Goal: Information Seeking & Learning: Find specific page/section

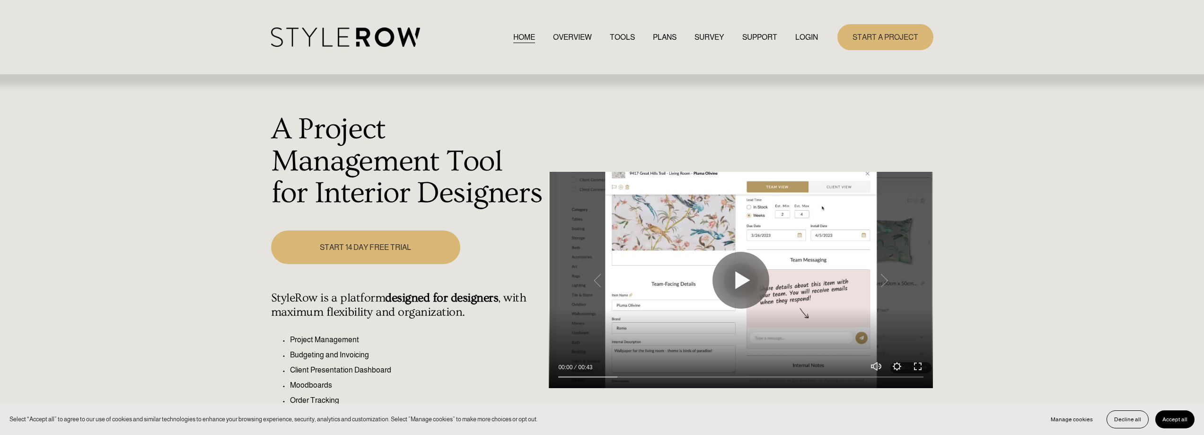
click at [805, 37] on link "LOGIN" at bounding box center [806, 37] width 23 height 13
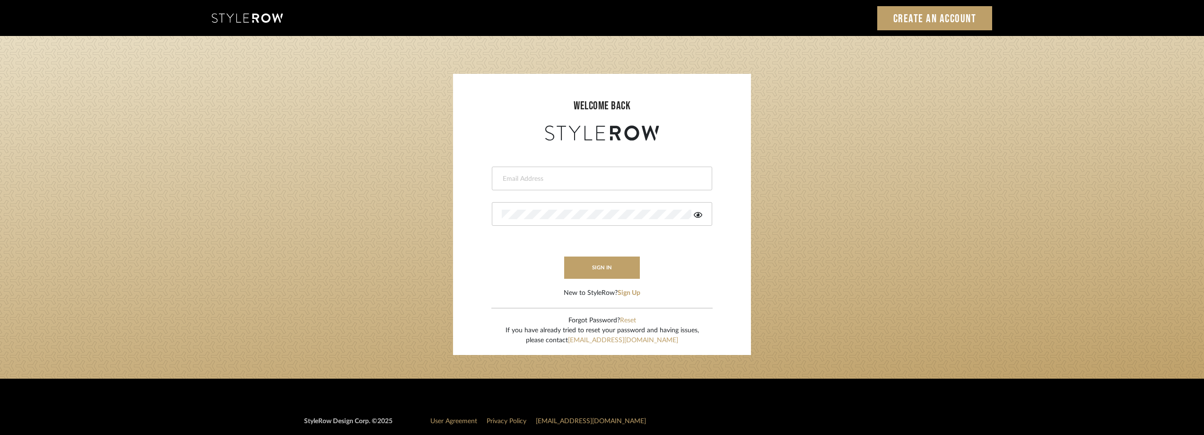
click at [544, 172] on div at bounding box center [602, 178] width 220 height 24
click at [542, 176] on input "email" at bounding box center [601, 178] width 198 height 9
type input "anela@studiodb.com"
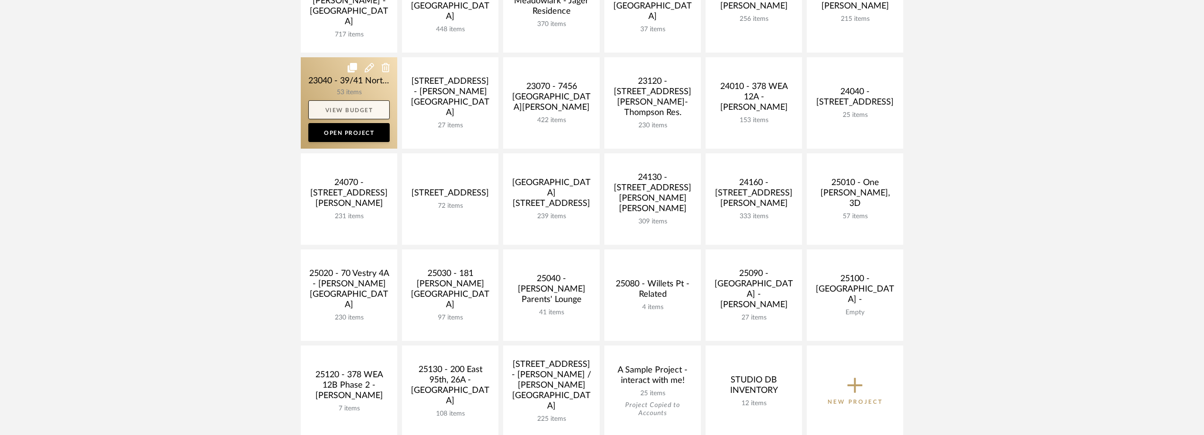
scroll to position [331, 0]
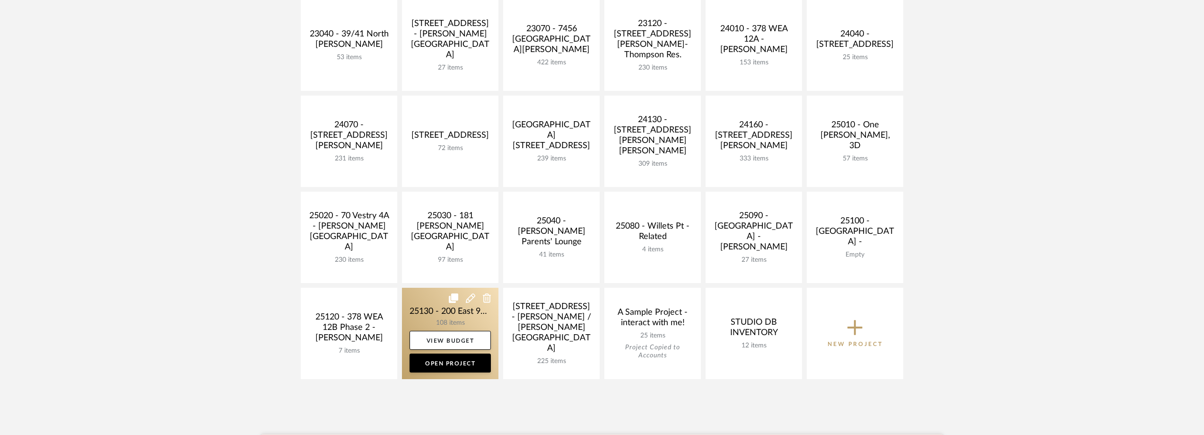
click at [425, 309] on link at bounding box center [450, 333] width 96 height 91
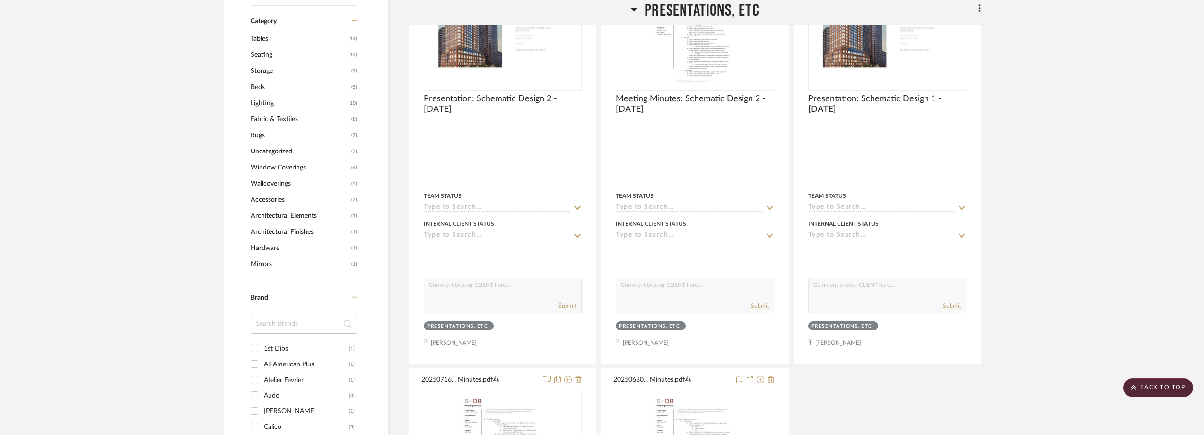
scroll to position [851, 0]
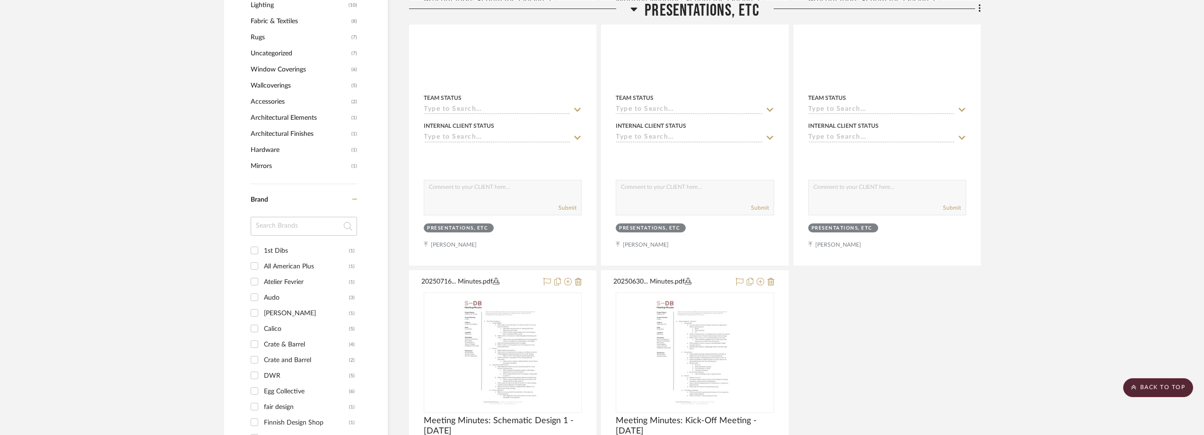
click at [287, 232] on input at bounding box center [304, 226] width 106 height 19
type input "per"
click at [289, 247] on div "Perigold" at bounding box center [306, 250] width 85 height 15
click at [262, 247] on input "Perigold (1)" at bounding box center [254, 250] width 15 height 15
checkbox input "true"
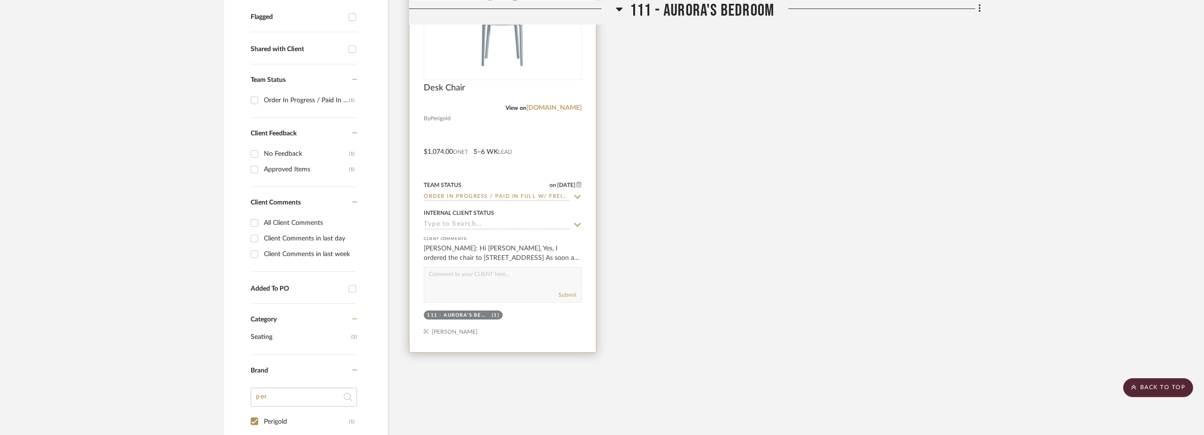
scroll to position [347, 0]
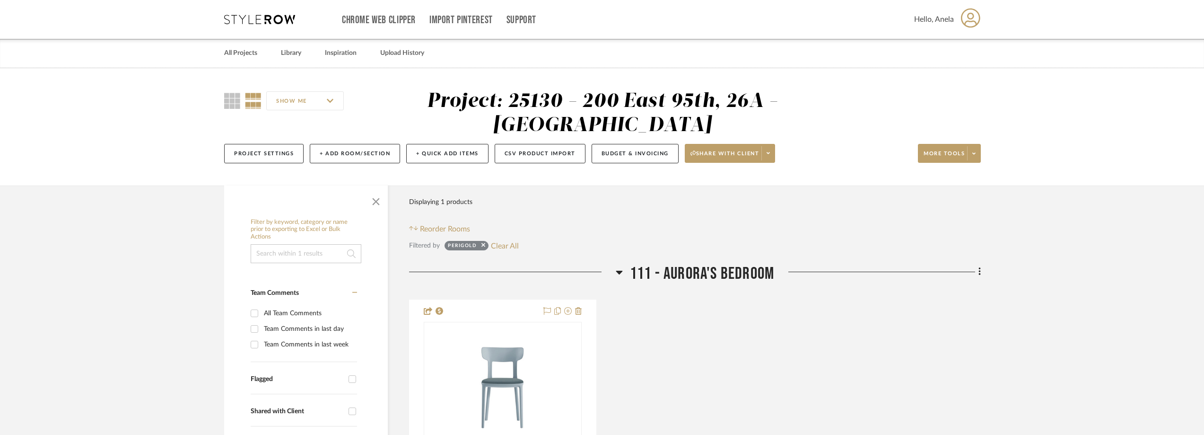
click at [247, 22] on icon at bounding box center [259, 19] width 71 height 9
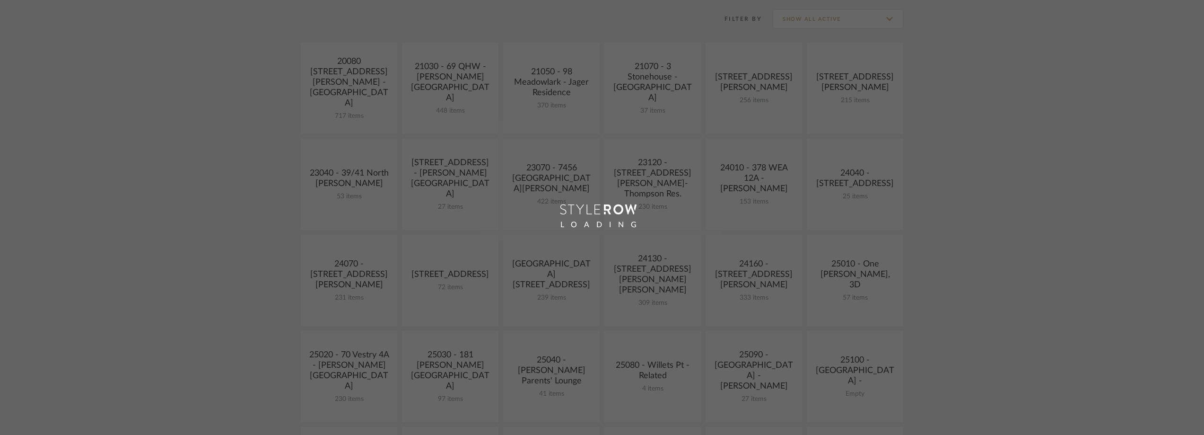
scroll to position [331, 0]
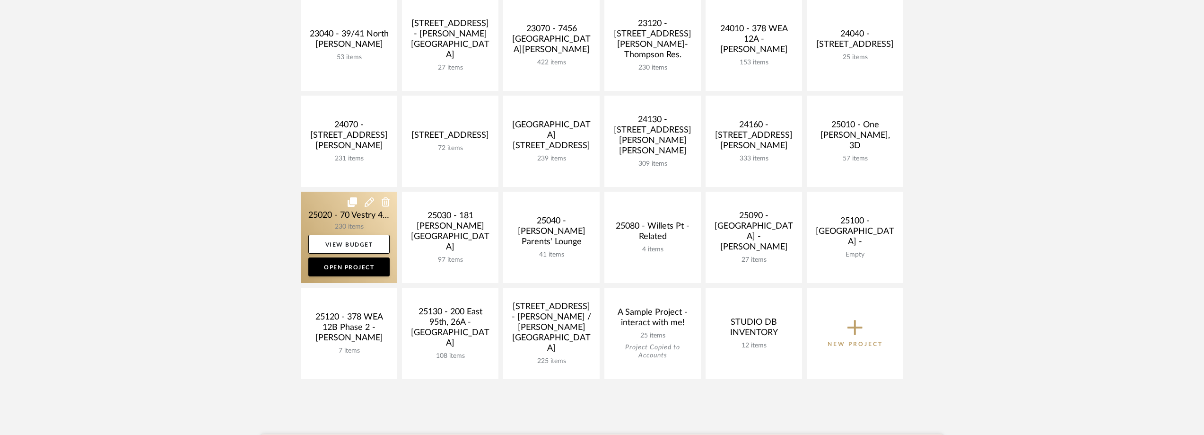
click at [315, 214] on link at bounding box center [349, 237] width 96 height 91
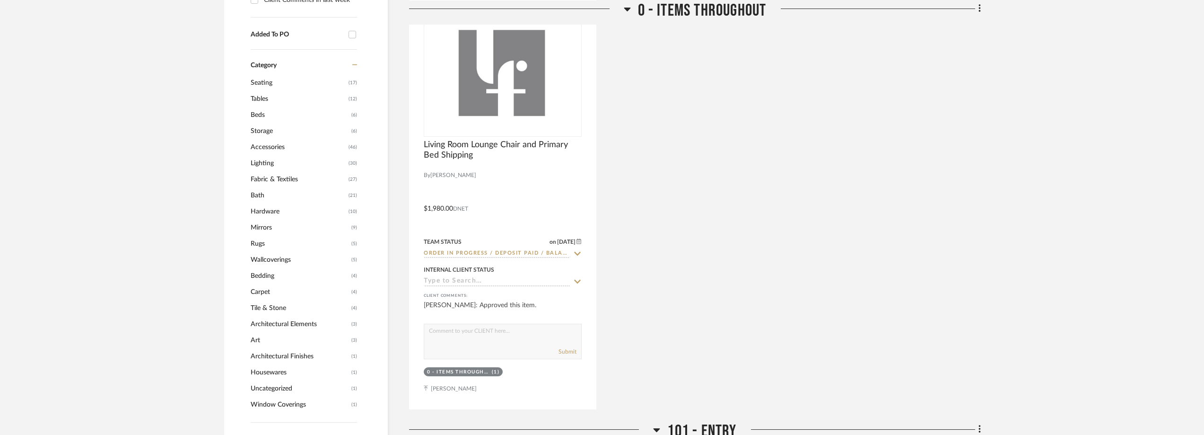
scroll to position [946, 0]
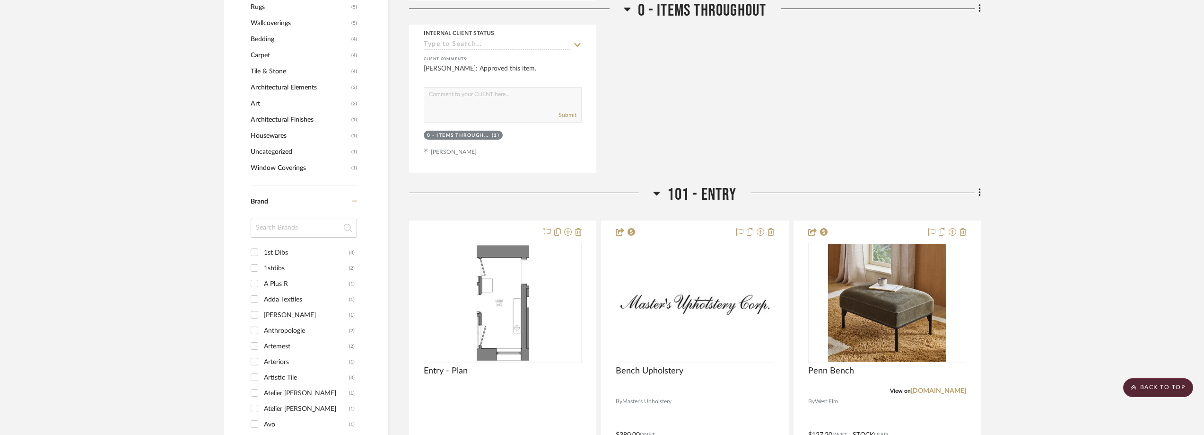
click at [270, 229] on input at bounding box center [304, 227] width 106 height 19
type input "thib"
click at [277, 245] on div "Thibaut" at bounding box center [306, 252] width 85 height 15
click at [262, 245] on input "Thibaut (1)" at bounding box center [254, 251] width 15 height 15
checkbox input "true"
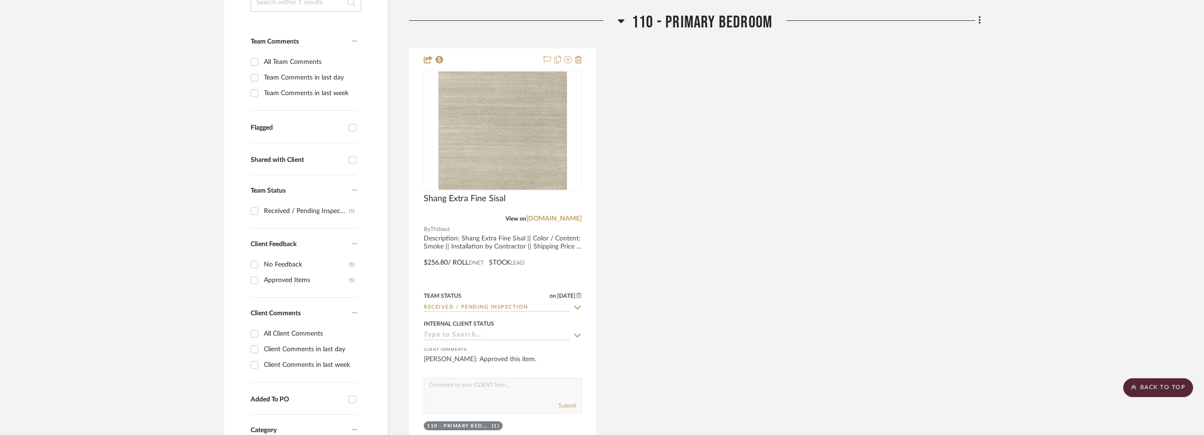
scroll to position [248, 0]
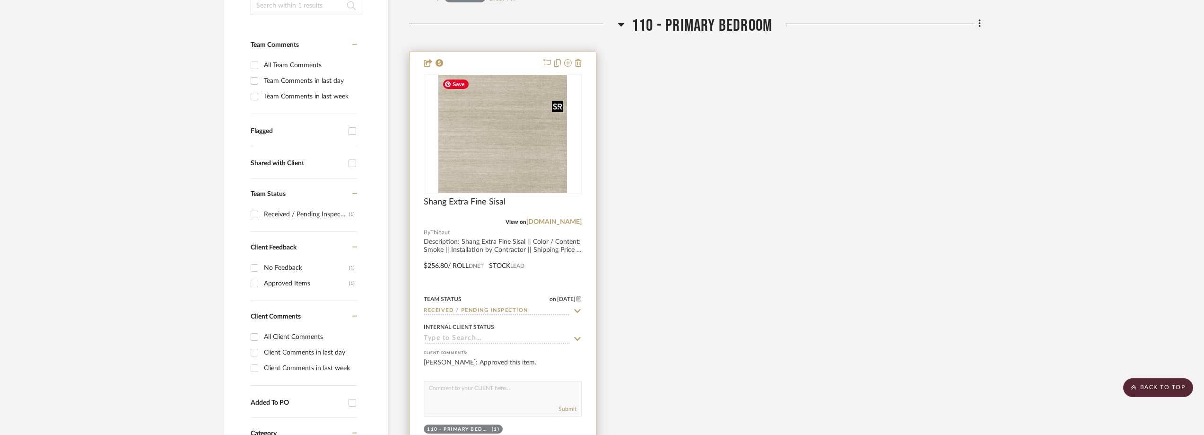
click at [514, 155] on img "0" at bounding box center [502, 134] width 129 height 118
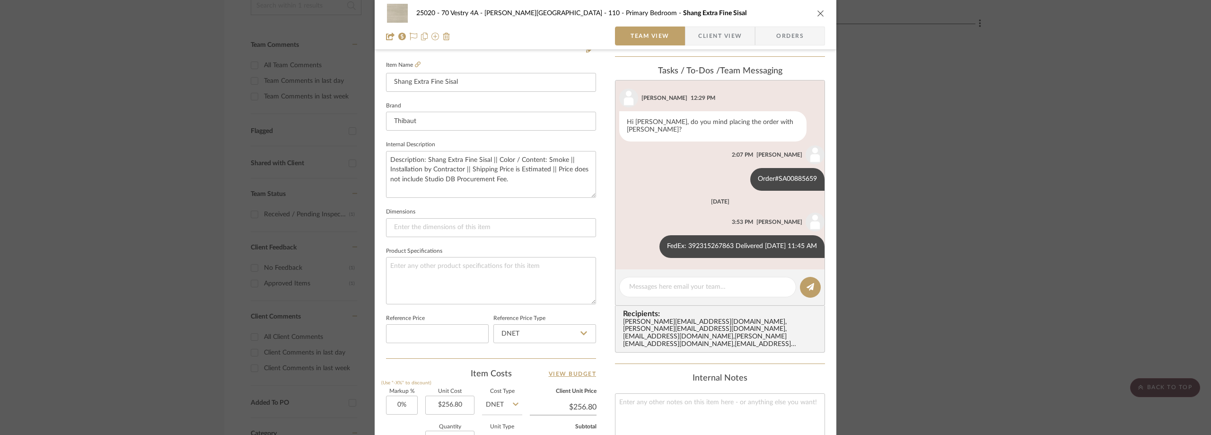
scroll to position [142, 0]
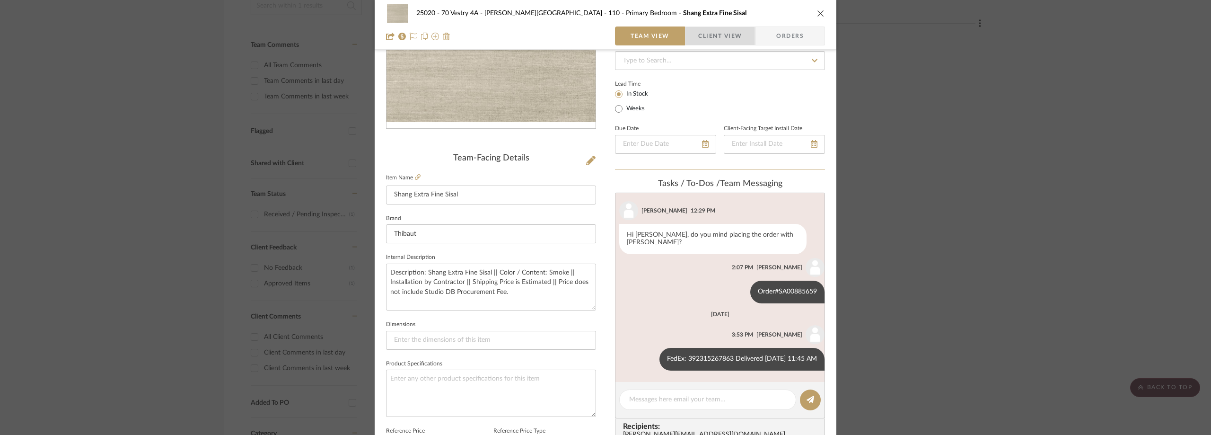
click at [699, 43] on span "Client View" at bounding box center [720, 35] width 44 height 19
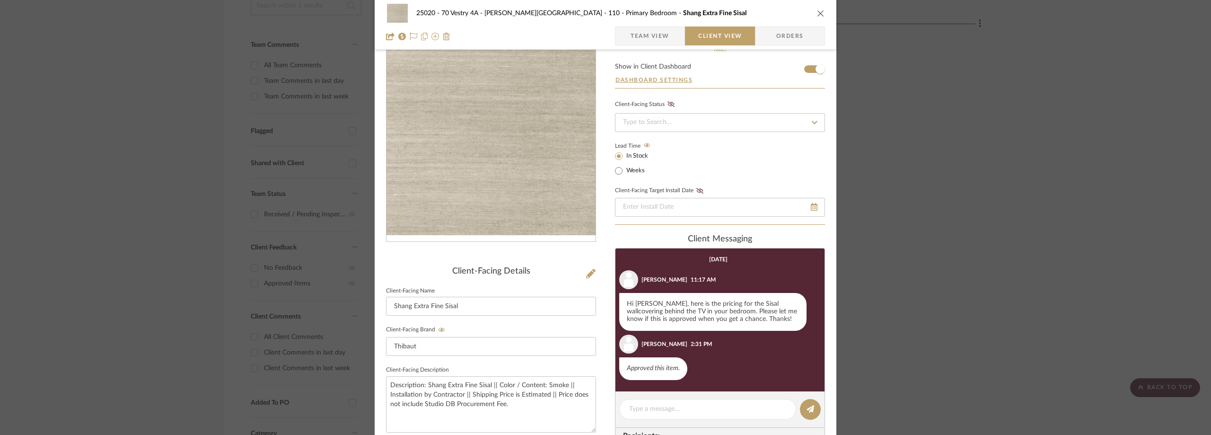
scroll to position [0, 0]
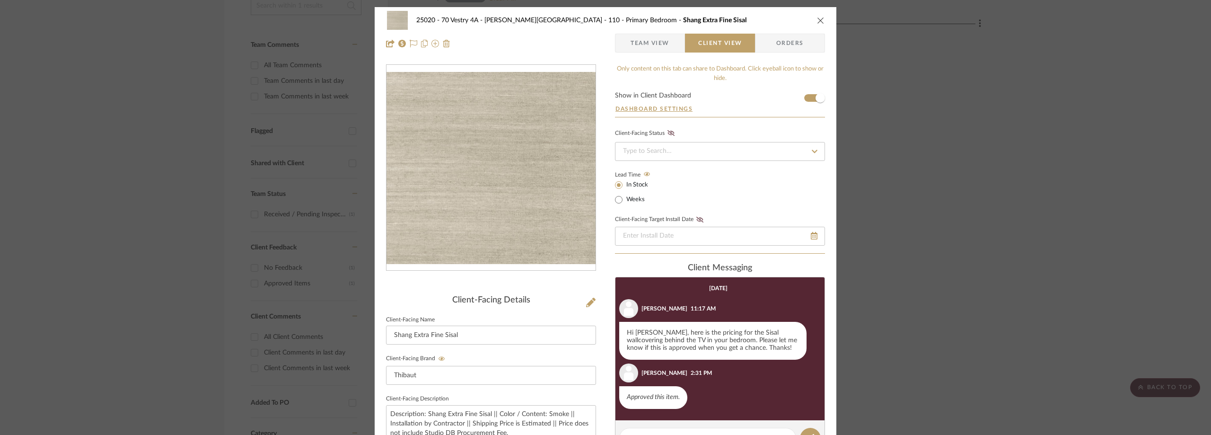
click at [186, 135] on div "25020 - 70 Vestry 4A - Grant-Stanleigh 110 - Primary Bedroom Shang Extra Fine S…" at bounding box center [605, 217] width 1211 height 435
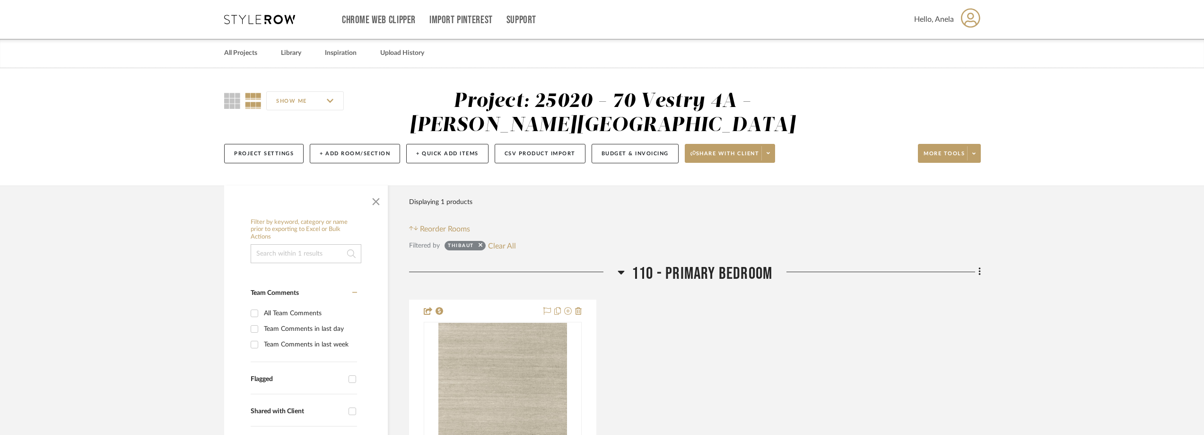
click at [231, 22] on icon at bounding box center [259, 19] width 71 height 9
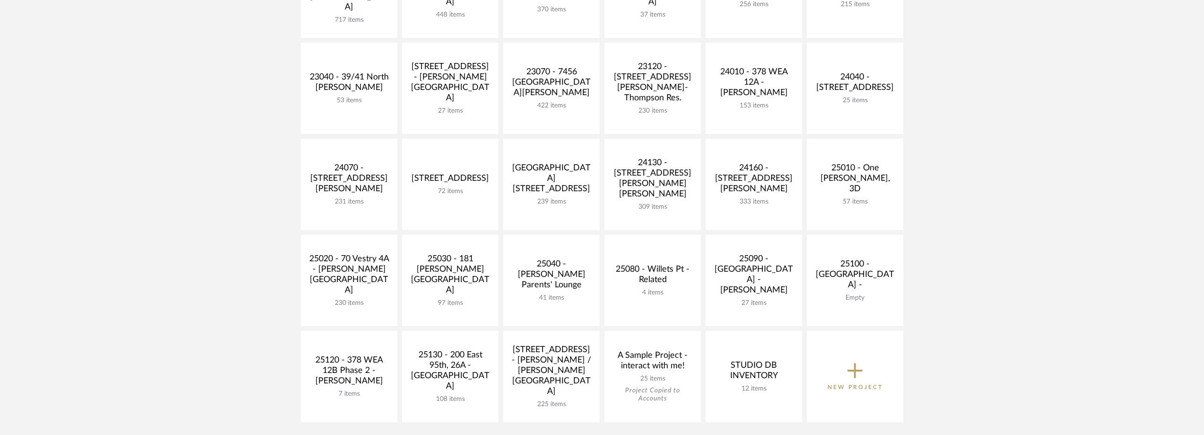
scroll to position [378, 0]
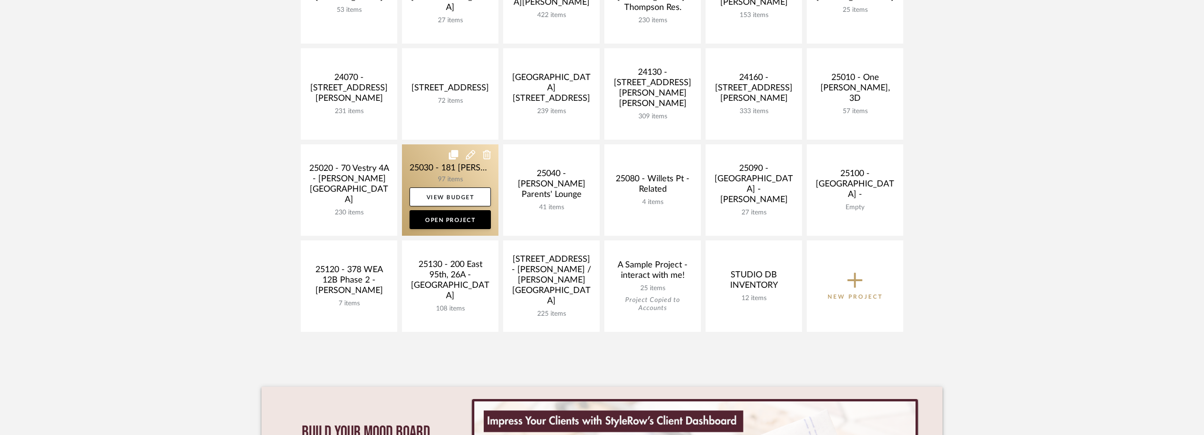
click at [420, 170] on link at bounding box center [450, 189] width 96 height 91
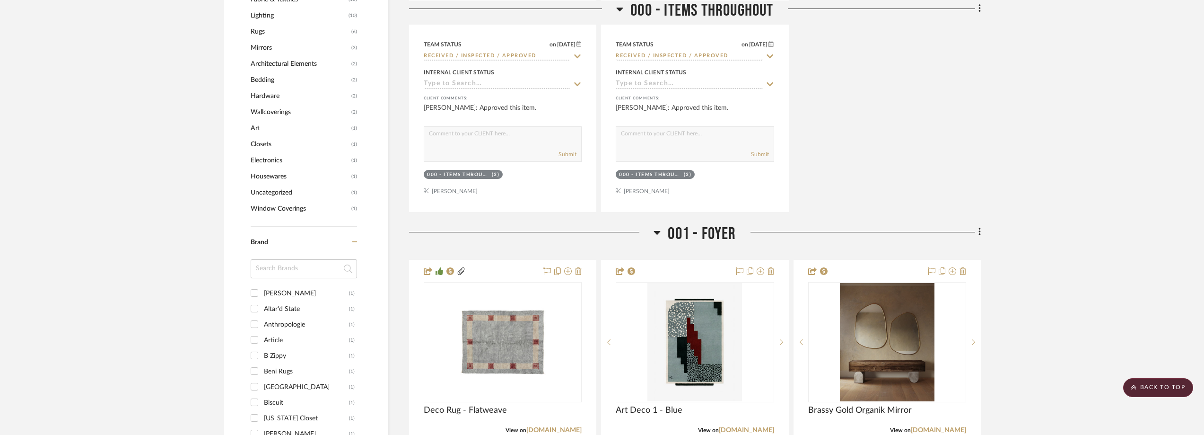
scroll to position [946, 0]
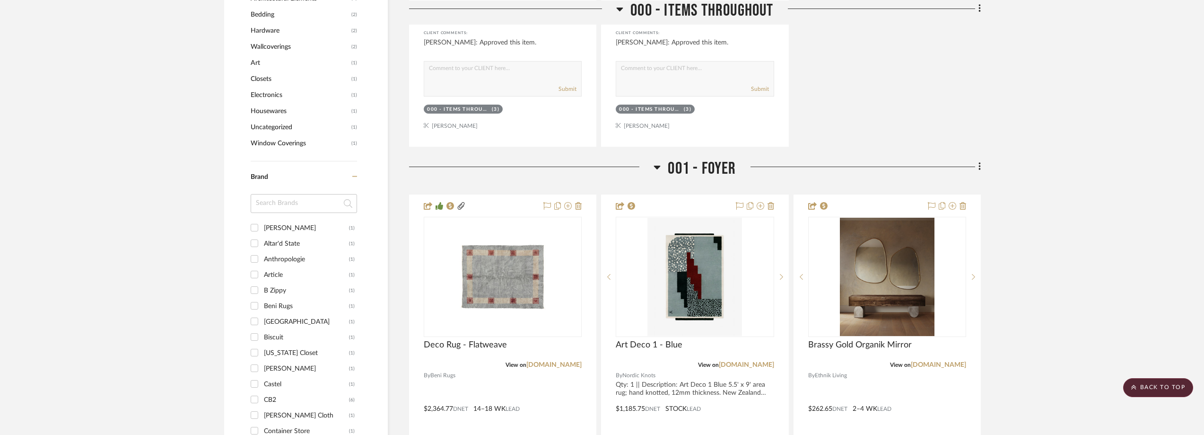
click at [288, 213] on input at bounding box center [304, 203] width 106 height 19
type input "temple"
click at [325, 236] on div "Temple Studio" at bounding box center [306, 227] width 85 height 15
click at [262, 235] on input "Temple Studio (1)" at bounding box center [254, 227] width 15 height 15
checkbox input "true"
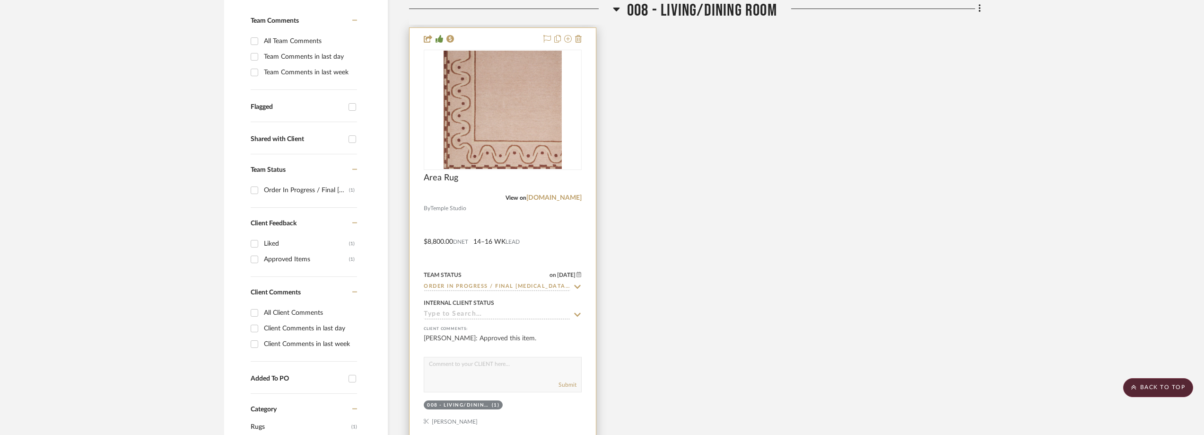
scroll to position [235, 0]
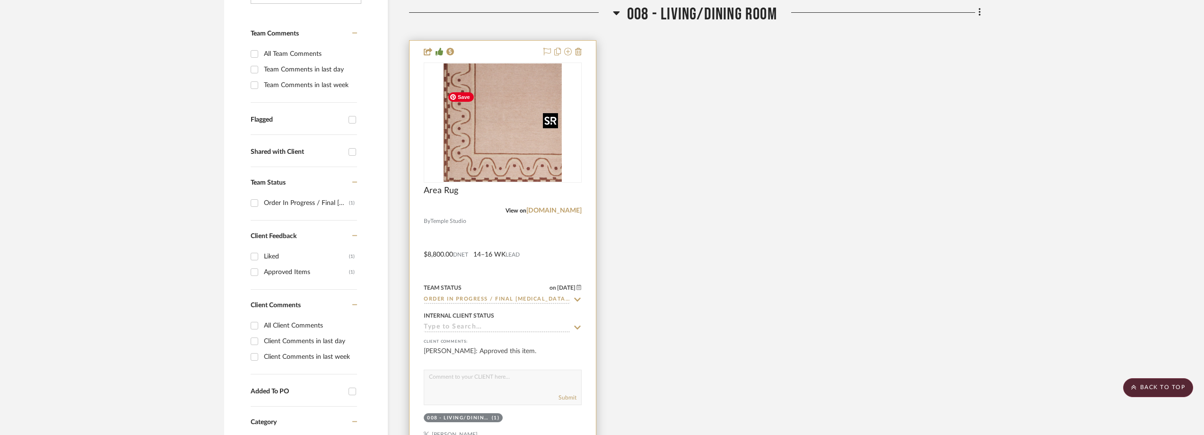
click at [0, 0] on img at bounding box center [0, 0] width 0 height 0
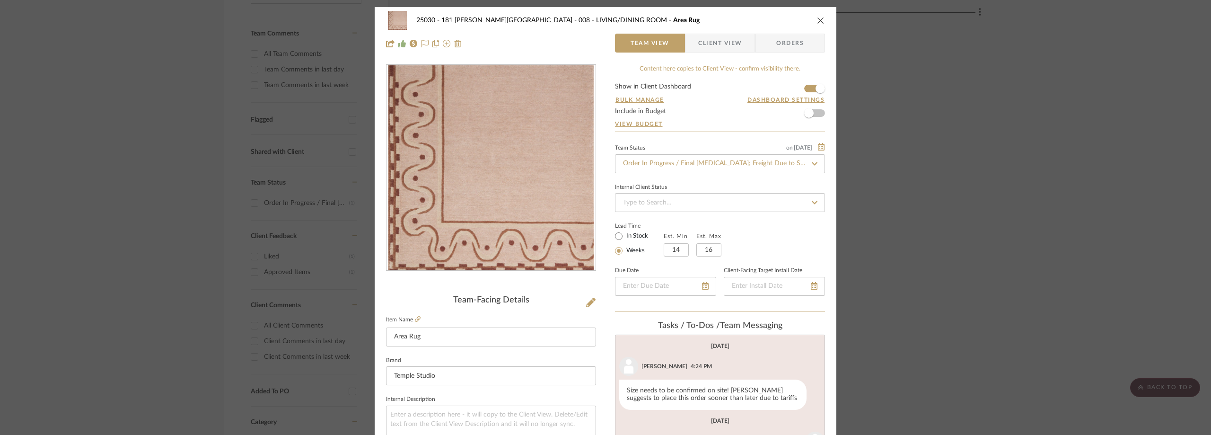
scroll to position [111, 0]
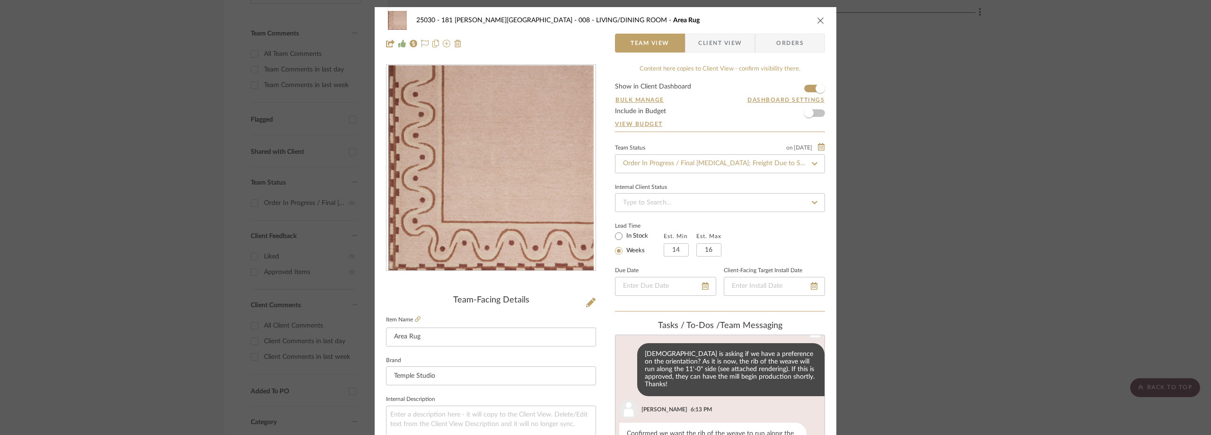
click at [162, 171] on div "25030 - 181 MacDougal - Baribeau 008 - LIVING/DINING ROOM Area Rug Team View Cl…" at bounding box center [605, 217] width 1211 height 435
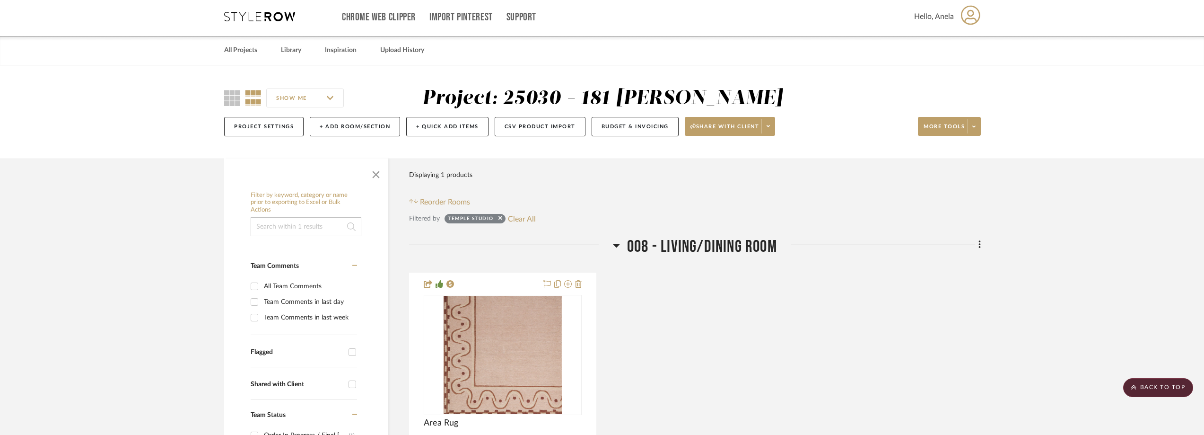
scroll to position [0, 0]
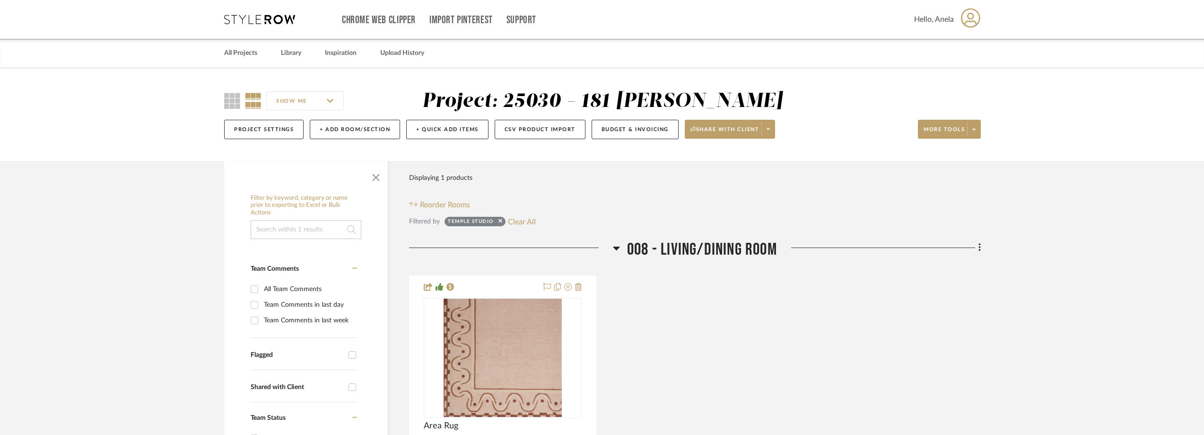
click at [270, 24] on icon at bounding box center [259, 19] width 71 height 9
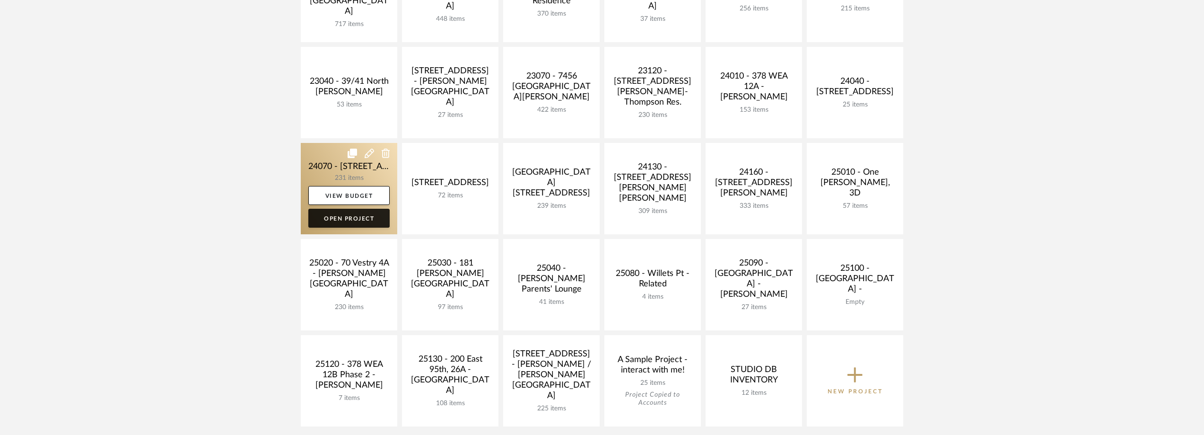
scroll to position [236, 0]
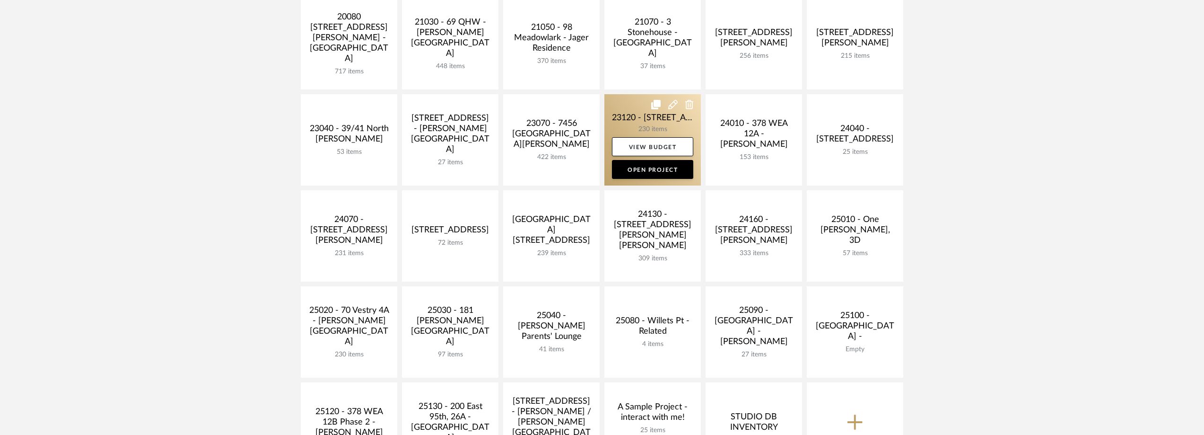
click at [639, 125] on link at bounding box center [652, 139] width 96 height 91
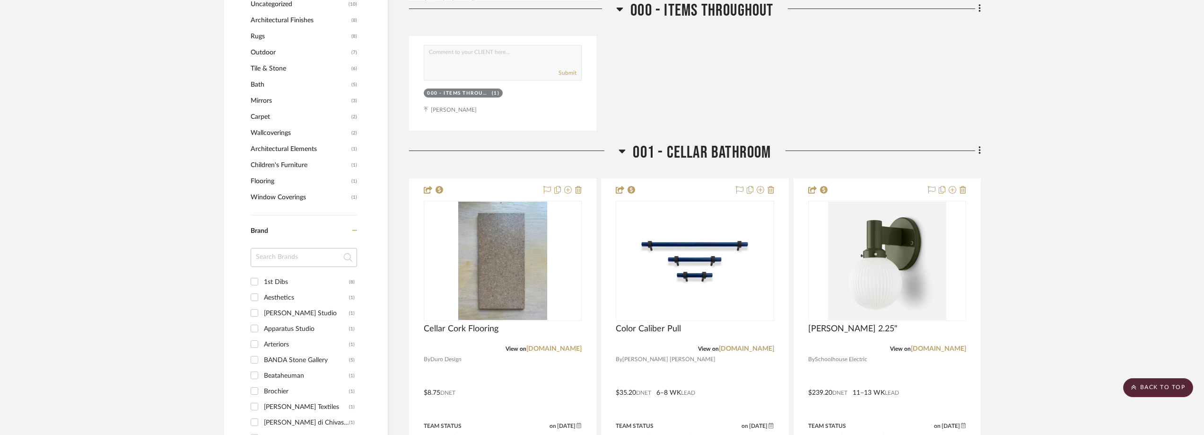
scroll to position [1040, 0]
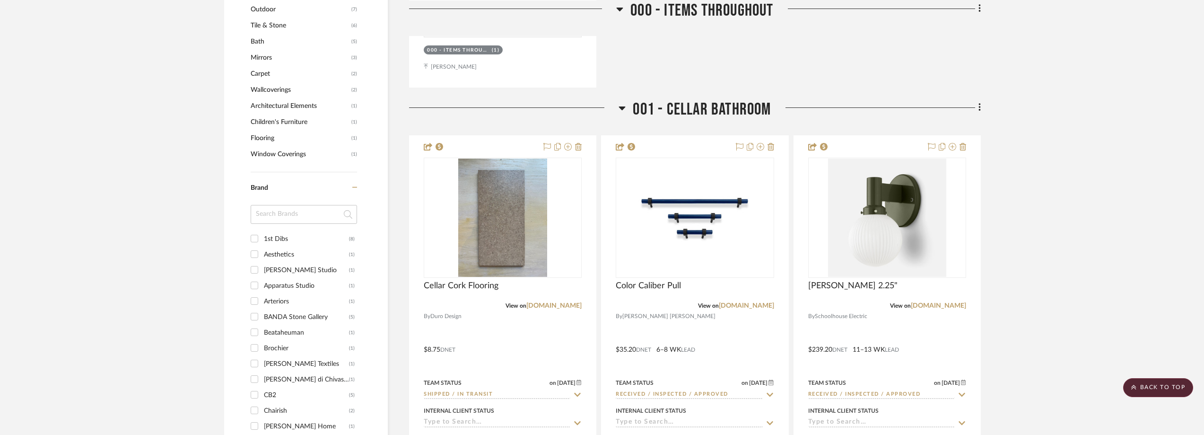
click at [268, 211] on input at bounding box center [304, 214] width 106 height 19
type input "workroom"
click at [316, 231] on label "Workroom Services (1)" at bounding box center [309, 239] width 91 height 16
click at [262, 231] on input "Workroom Services (1)" at bounding box center [254, 238] width 15 height 15
checkbox input "true"
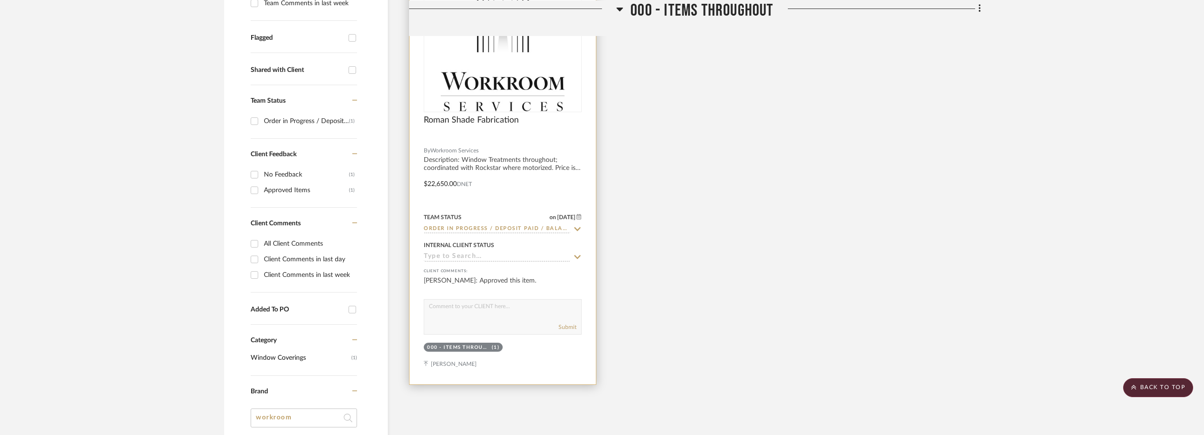
scroll to position [261, 0]
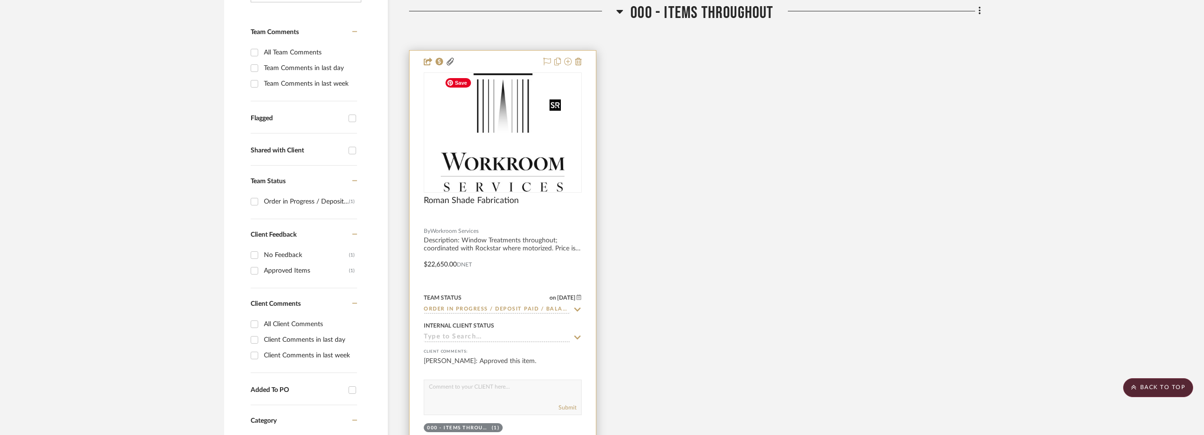
click at [523, 153] on img "0" at bounding box center [503, 132] width 124 height 118
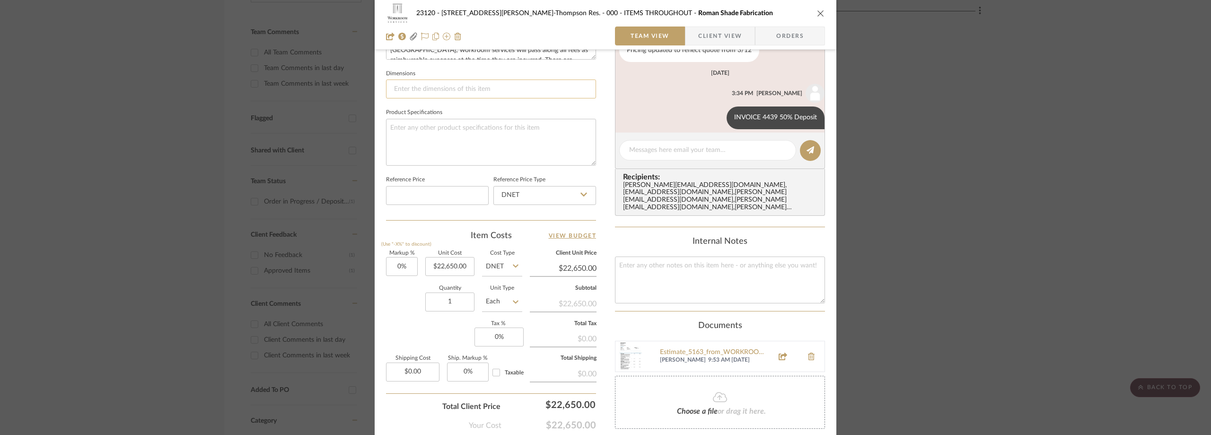
scroll to position [284, 0]
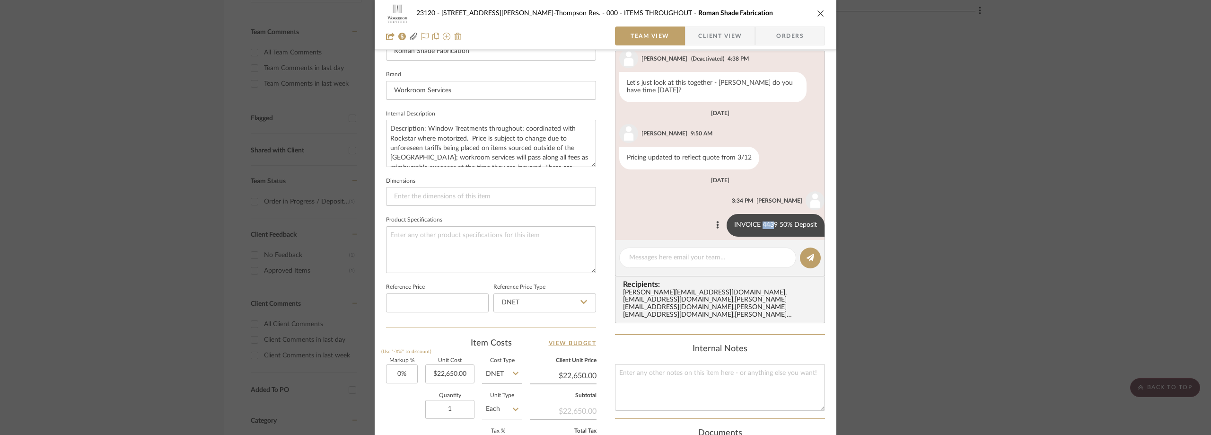
drag, startPoint x: 754, startPoint y: 217, endPoint x: 768, endPoint y: 216, distance: 13.7
click at [768, 216] on div "INVOICE 4439 50% Deposit" at bounding box center [775, 225] width 98 height 23
click at [766, 216] on div "INVOICE 4439 50% Deposit" at bounding box center [775, 225] width 98 height 23
drag, startPoint x: 769, startPoint y: 215, endPoint x: 755, endPoint y: 215, distance: 14.7
click at [755, 215] on div "INVOICE 4439 50% Deposit" at bounding box center [775, 225] width 98 height 23
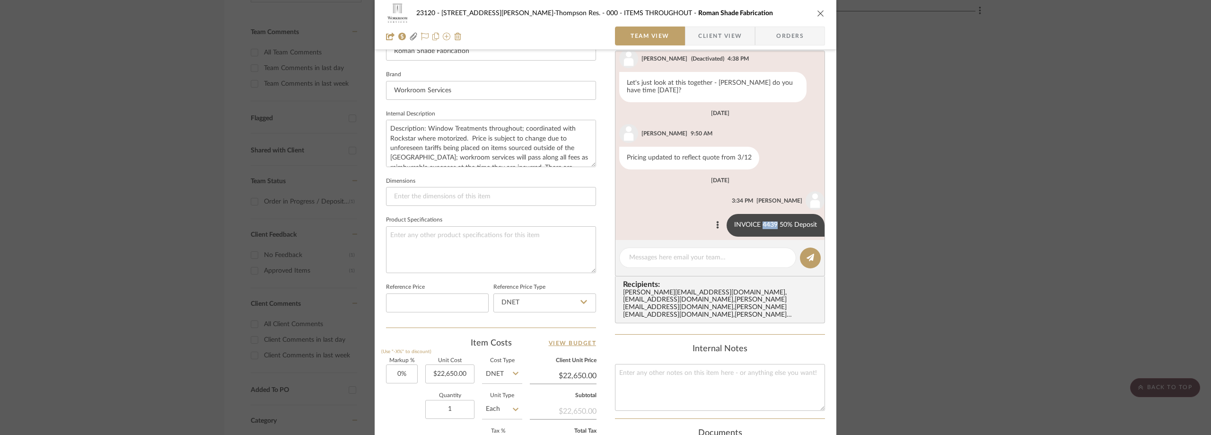
copy div "4439"
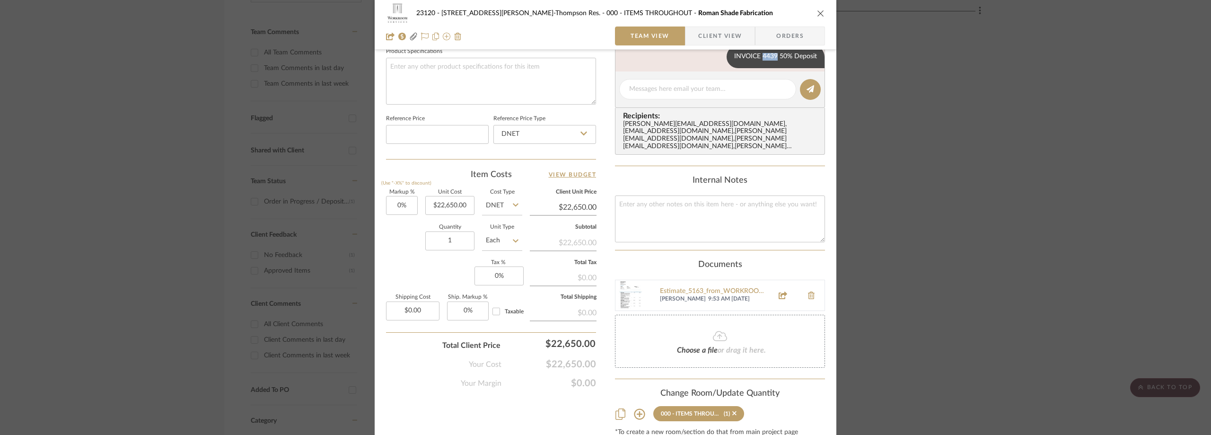
scroll to position [484, 0]
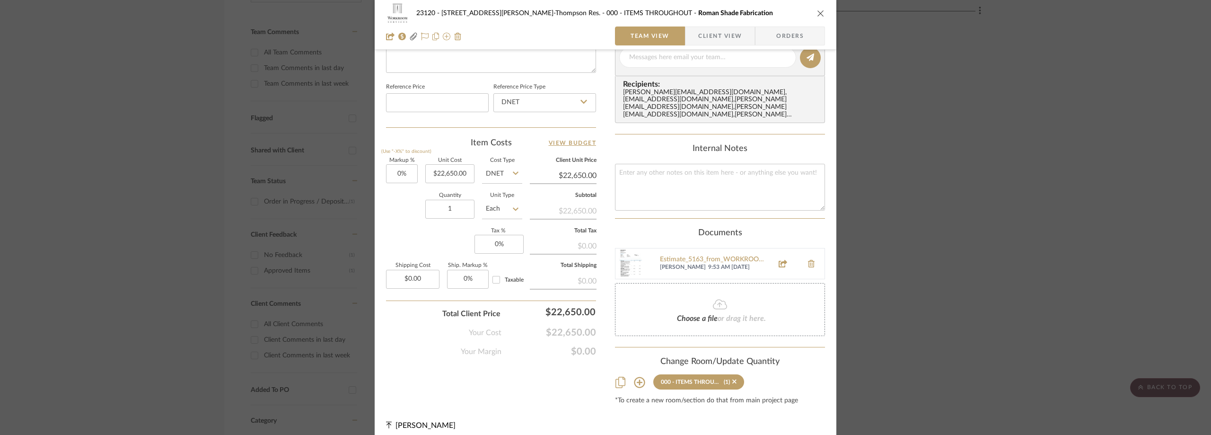
click at [234, 66] on div "23120 - 239 Dean St, Unwin-Thompson Res. 000 - ITEMS THROUGHOUT Roman Shade Fab…" at bounding box center [605, 217] width 1211 height 435
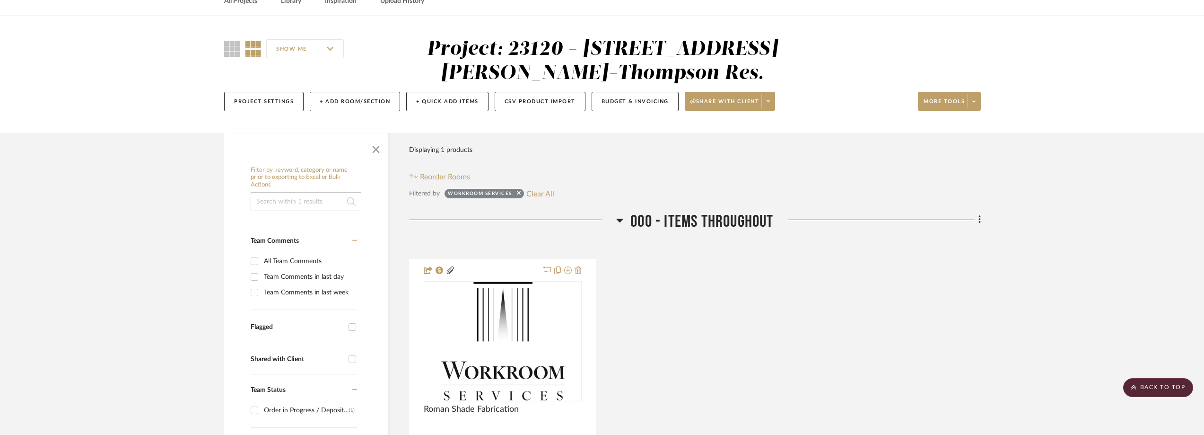
scroll to position [0, 0]
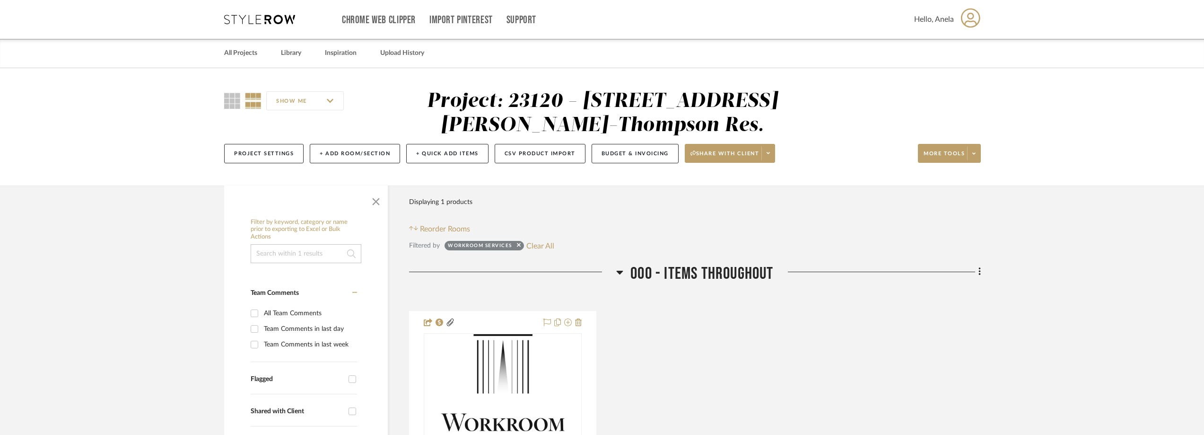
click at [230, 16] on icon at bounding box center [259, 19] width 71 height 9
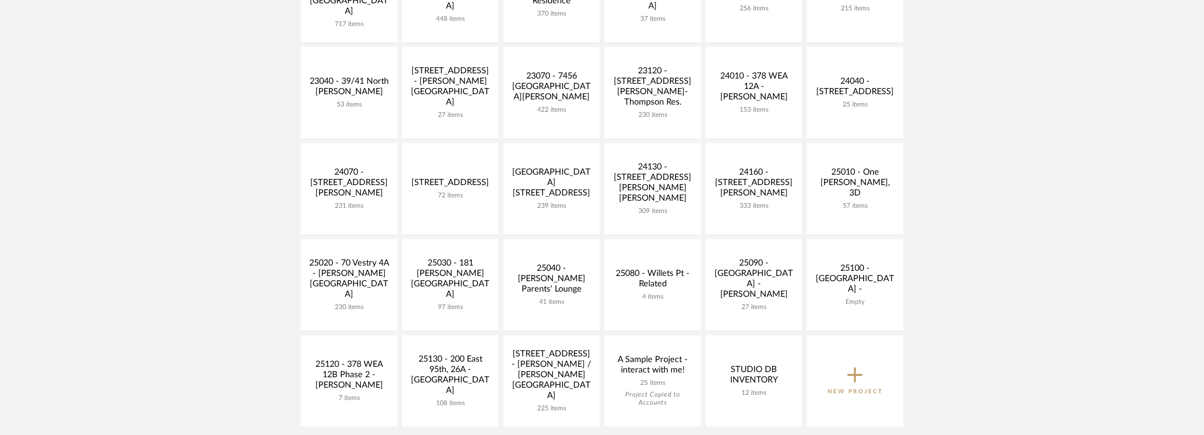
scroll to position [331, 0]
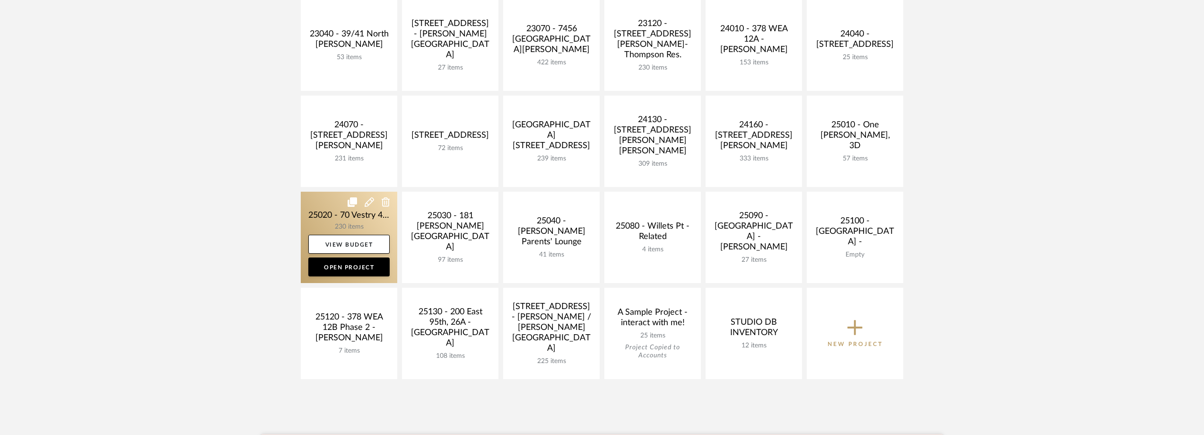
click at [333, 214] on link at bounding box center [349, 237] width 96 height 91
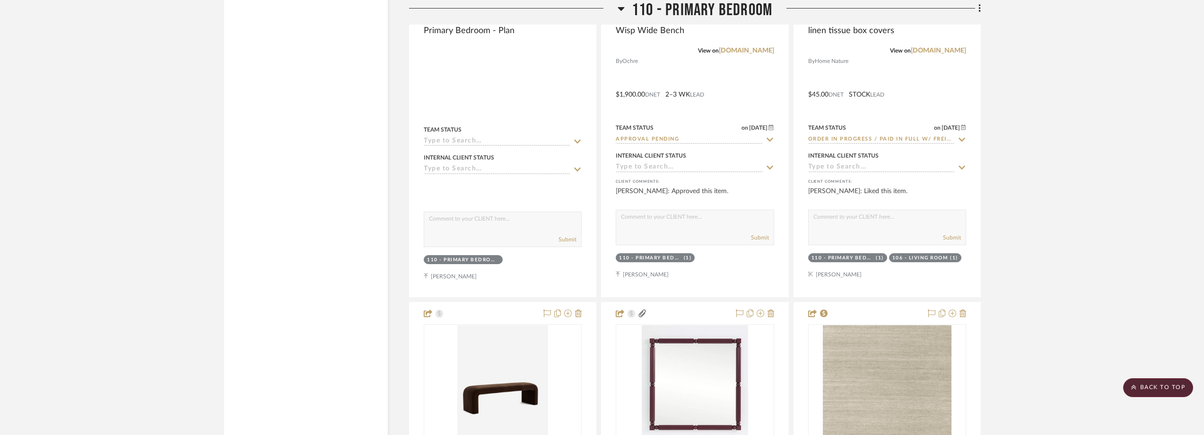
scroll to position [8248, 0]
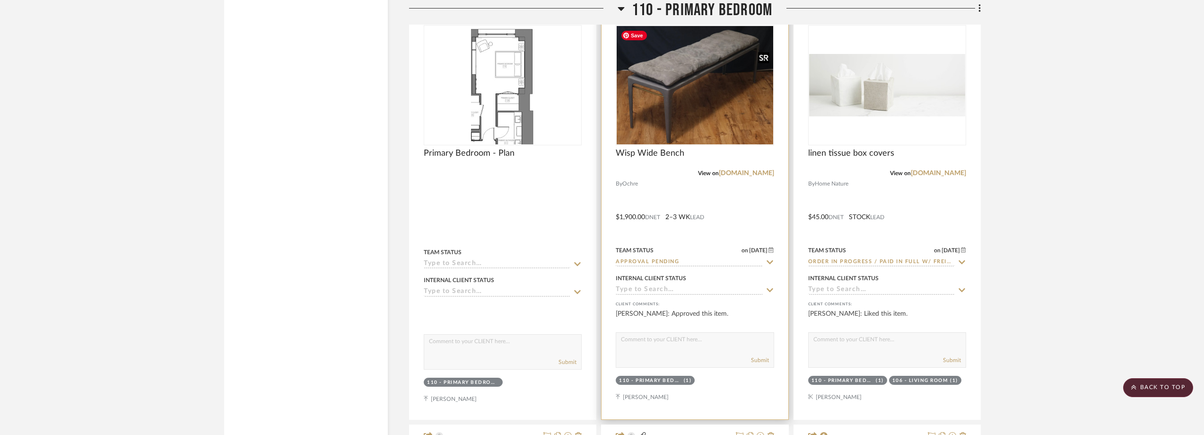
click at [710, 123] on img "0" at bounding box center [695, 85] width 156 height 118
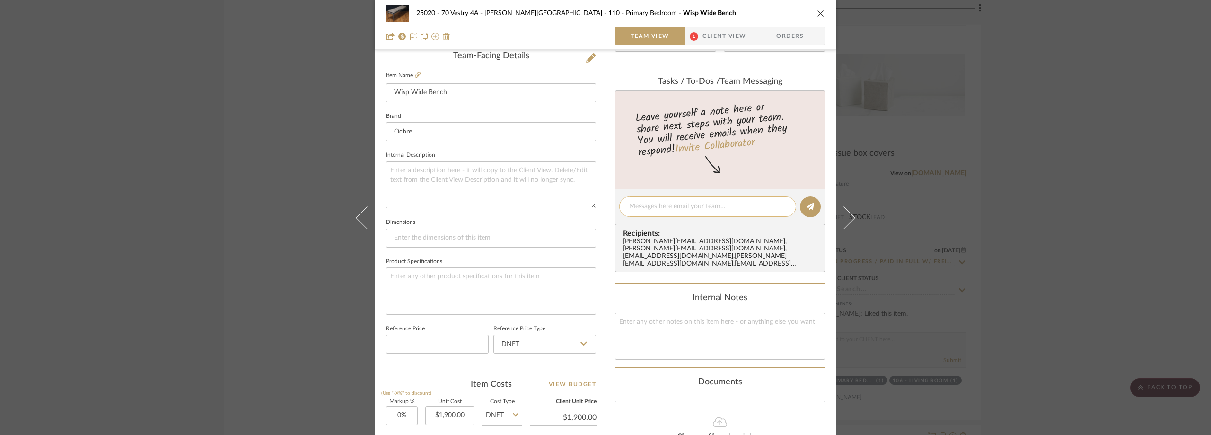
scroll to position [378, 0]
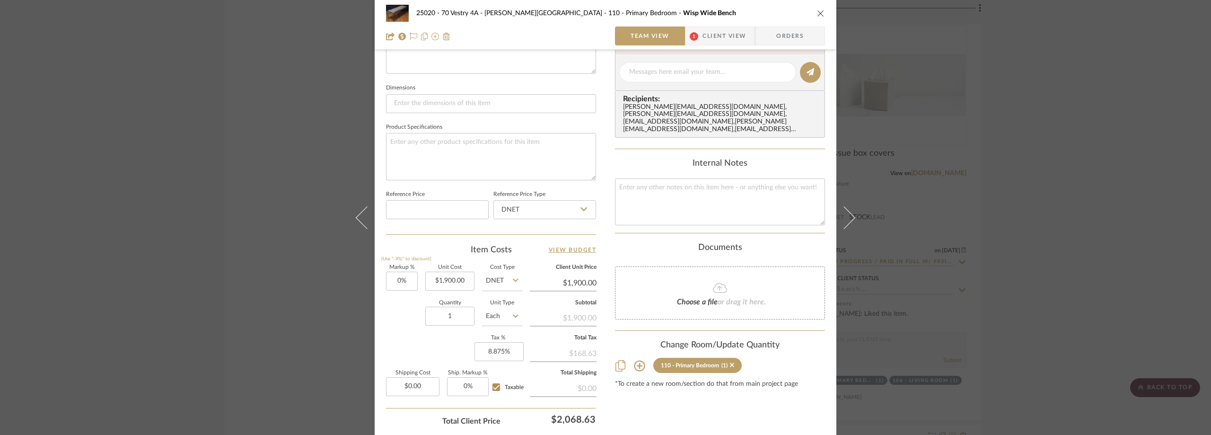
click at [714, 45] on div "25020 - 70 Vestry 4A - Grant-Stanleigh 110 - Primary Bedroom Wisp Wide Bench Te…" at bounding box center [606, 25] width 462 height 50
click at [714, 42] on span "Client View" at bounding box center [724, 35] width 44 height 19
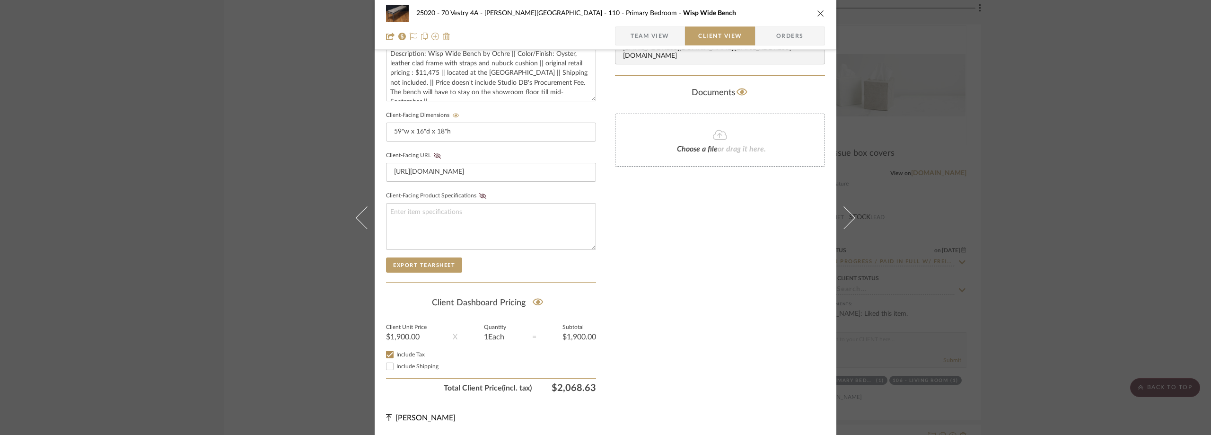
scroll to position [0, 0]
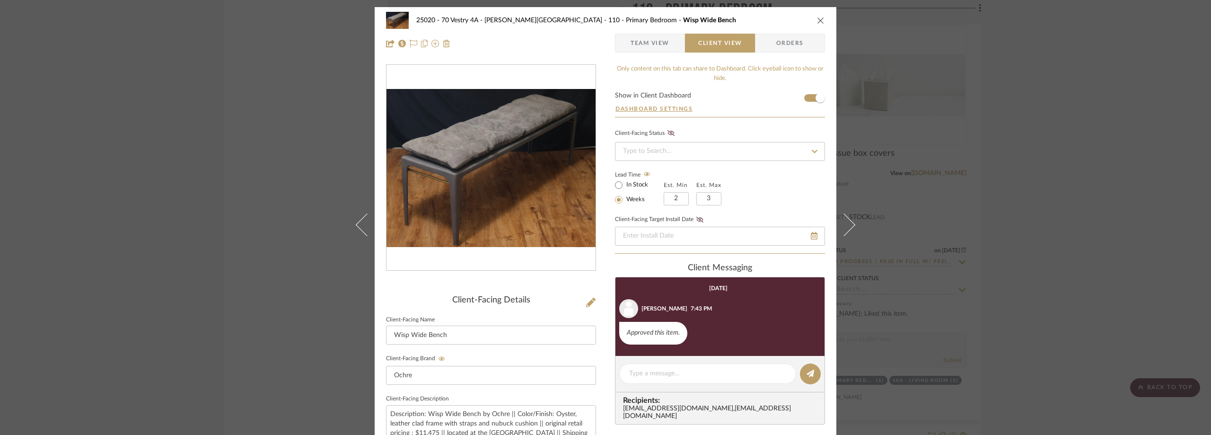
click at [129, 102] on div "25020 - 70 Vestry 4A - Grant-Stanleigh 110 - Primary Bedroom Wisp Wide Bench Te…" at bounding box center [605, 217] width 1211 height 435
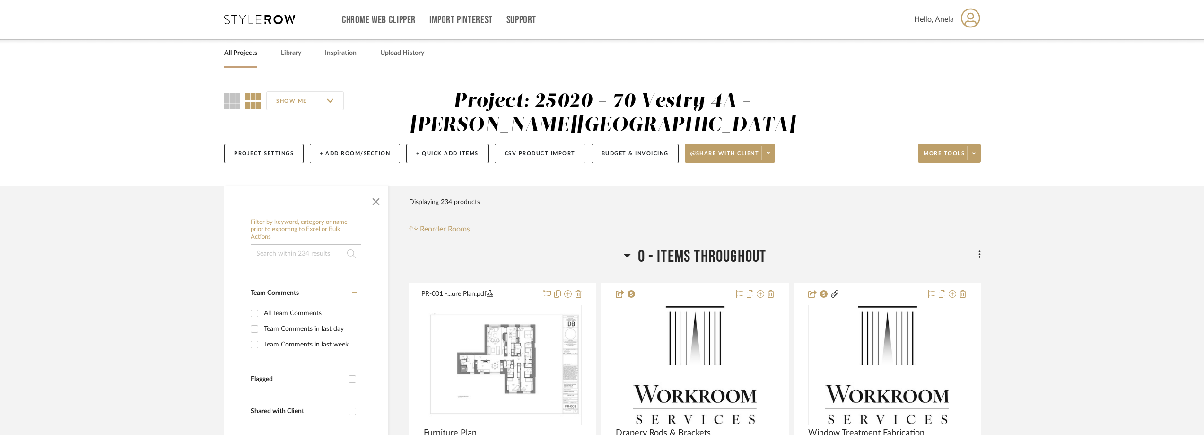
click at [243, 27] on div "Chrome Web Clipper Import Pinterest Support All Projects Library Inspiration Up…" at bounding box center [602, 19] width 757 height 39
click at [243, 19] on icon at bounding box center [259, 19] width 71 height 9
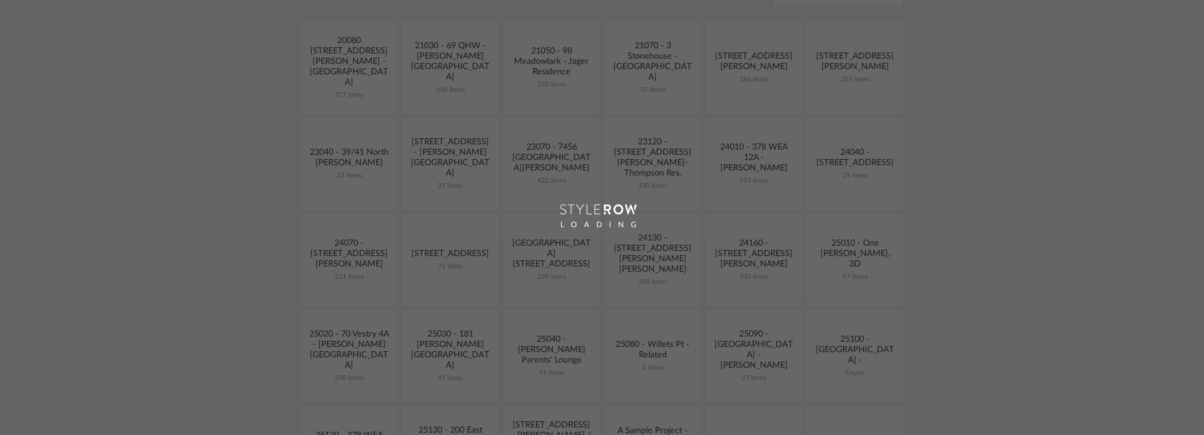
scroll to position [331, 0]
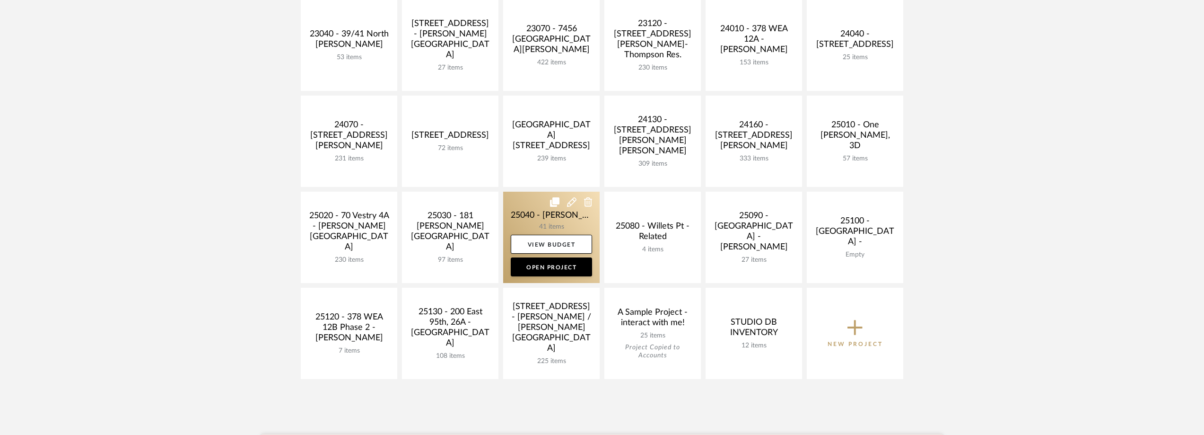
click at [515, 208] on link at bounding box center [551, 237] width 96 height 91
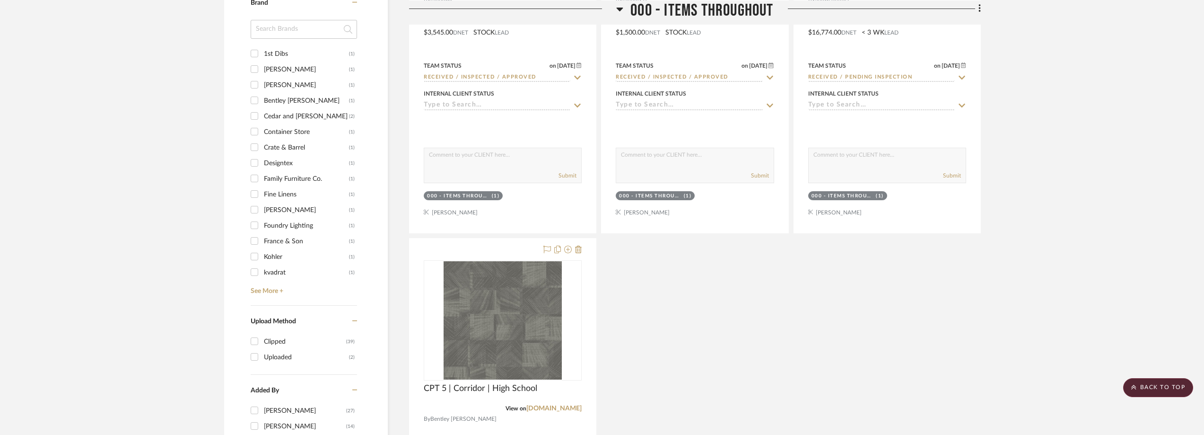
scroll to position [709, 0]
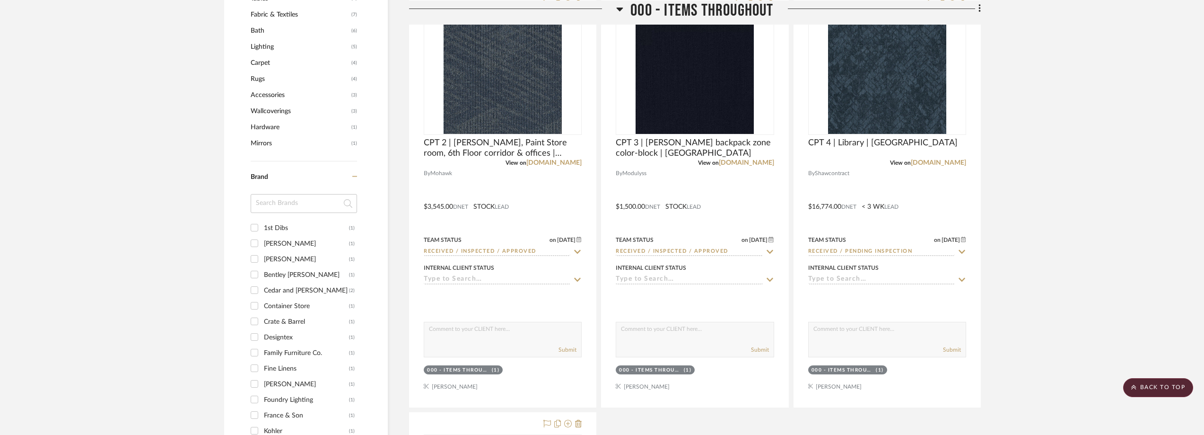
click at [297, 206] on input at bounding box center [304, 203] width 106 height 19
type input "fine"
click at [306, 225] on div "Fine Linens" at bounding box center [306, 227] width 85 height 15
click at [262, 225] on input "Fine Linens (1)" at bounding box center [254, 227] width 15 height 15
checkbox input "true"
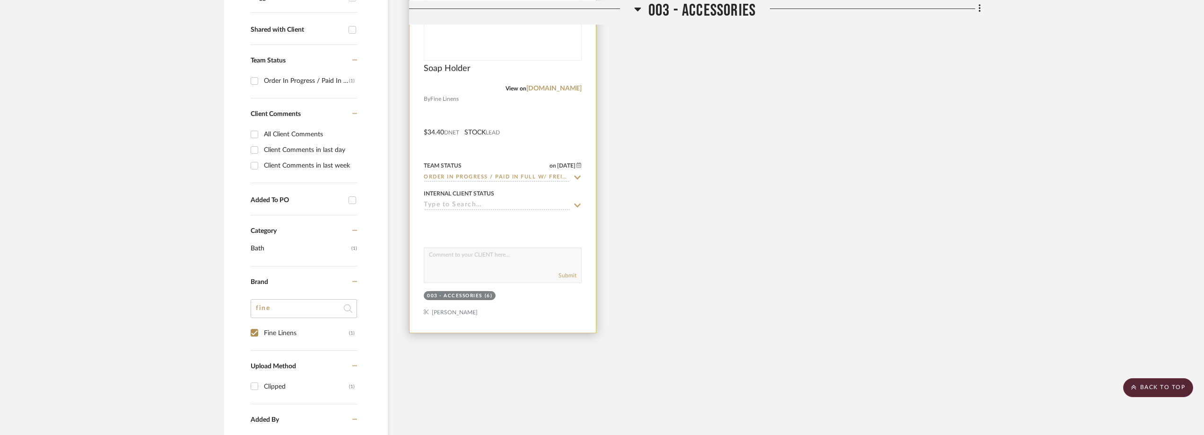
scroll to position [268, 0]
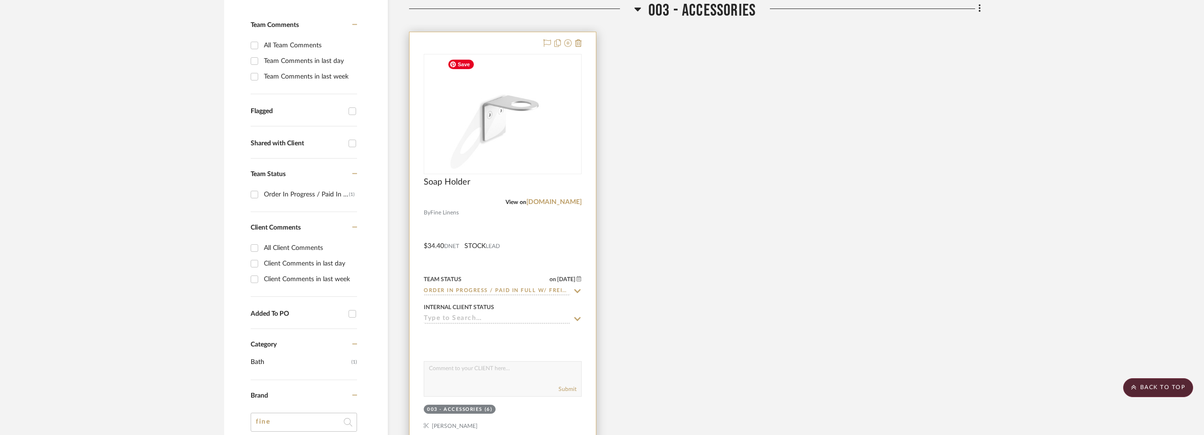
click at [0, 0] on img at bounding box center [0, 0] width 0 height 0
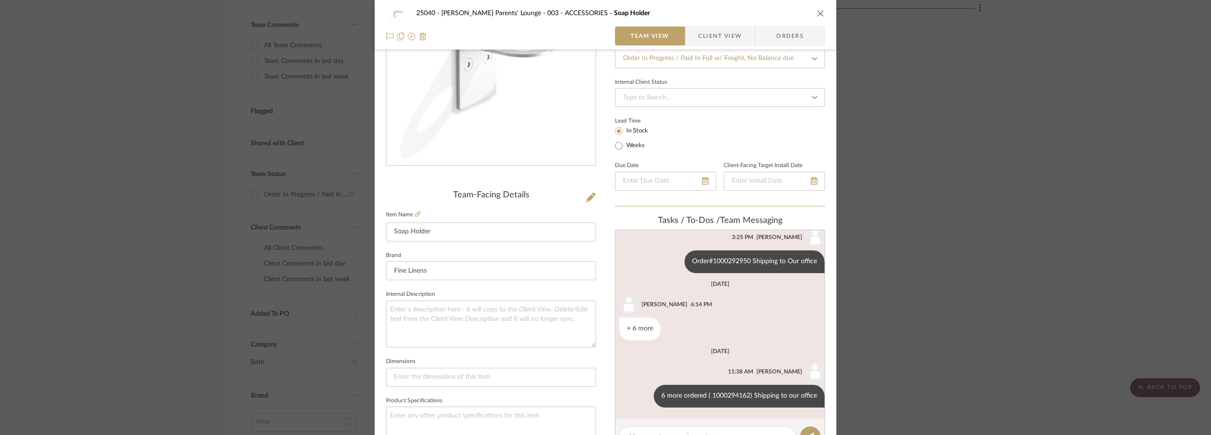
scroll to position [142, 0]
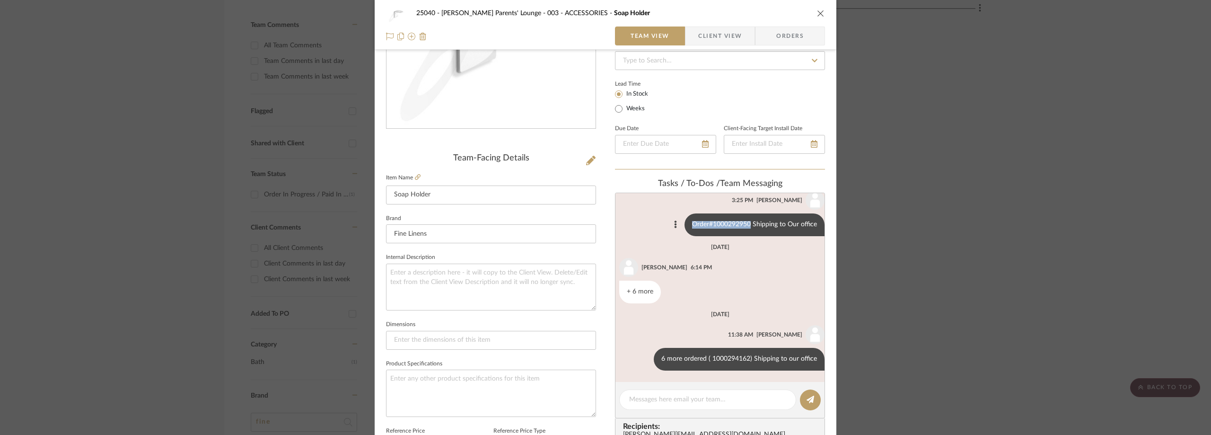
drag, startPoint x: 685, startPoint y: 225, endPoint x: 743, endPoint y: 225, distance: 58.2
click at [743, 225] on div "Order#1000292950 Shipping to Our office" at bounding box center [754, 224] width 140 height 23
copy div "Order#1000292950"
drag, startPoint x: 705, startPoint y: 359, endPoint x: 743, endPoint y: 359, distance: 37.8
click at [743, 359] on div "6 more ordered ( 1000294162) Shipping to our office" at bounding box center [739, 359] width 171 height 23
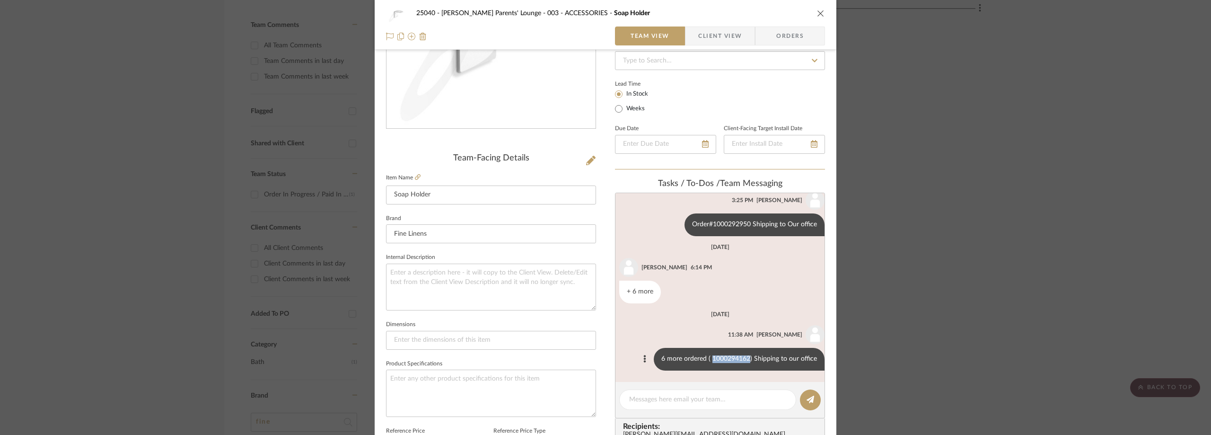
copy div "1000294162"
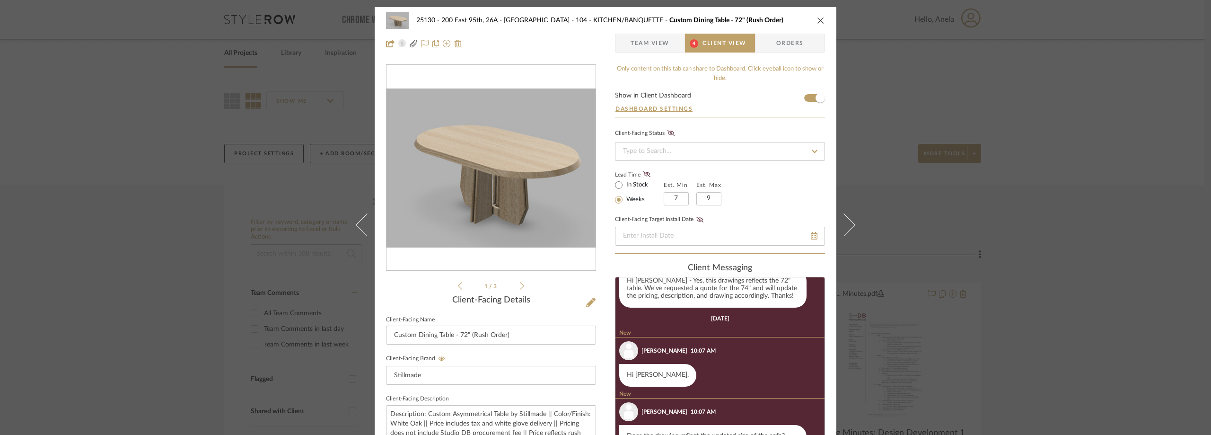
click at [520, 284] on icon at bounding box center [522, 285] width 4 height 9
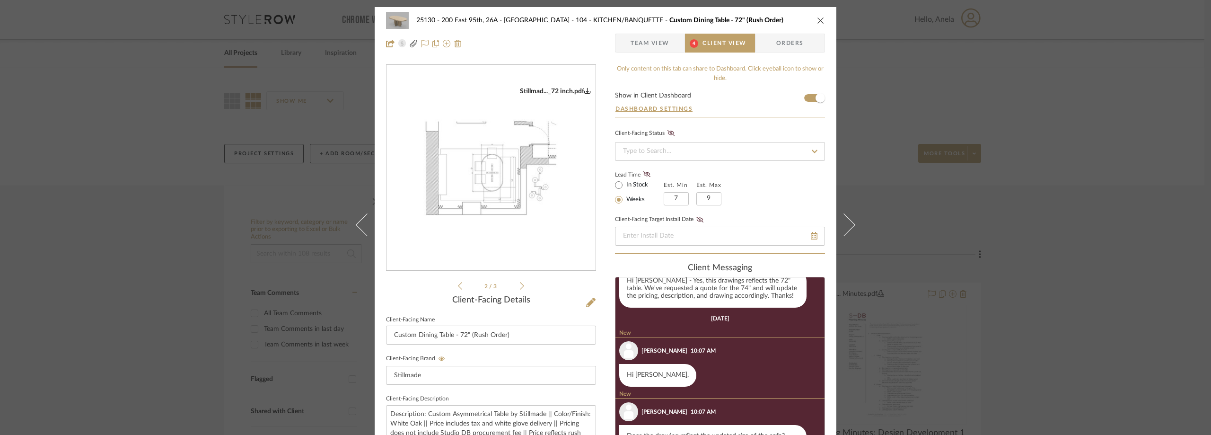
click at [520, 284] on icon at bounding box center [522, 285] width 4 height 9
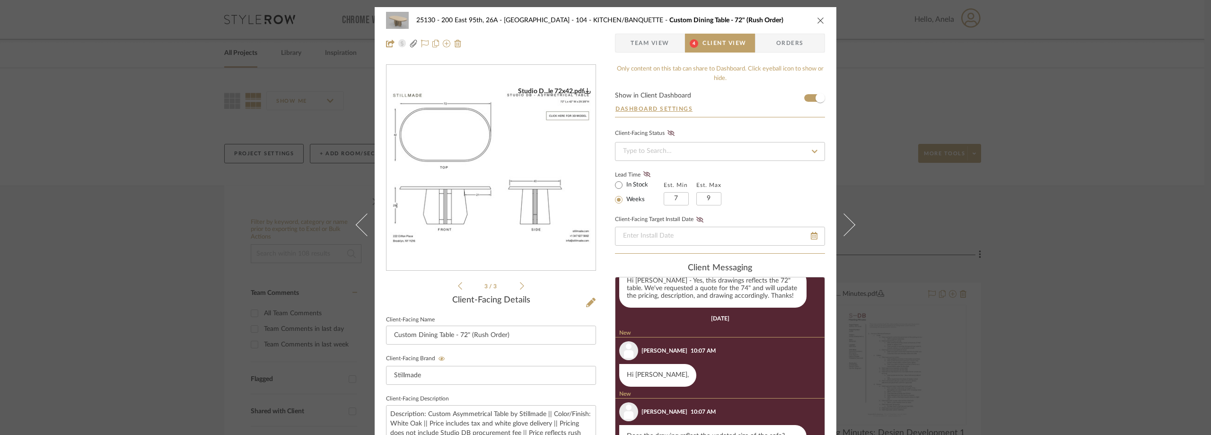
click at [176, 201] on div "25130 - 200 East 95th, 26A - Kosheleva 104 - KITCHEN/BANQUETTE Custom Dining Ta…" at bounding box center [605, 217] width 1211 height 435
